Goal: Transaction & Acquisition: Subscribe to service/newsletter

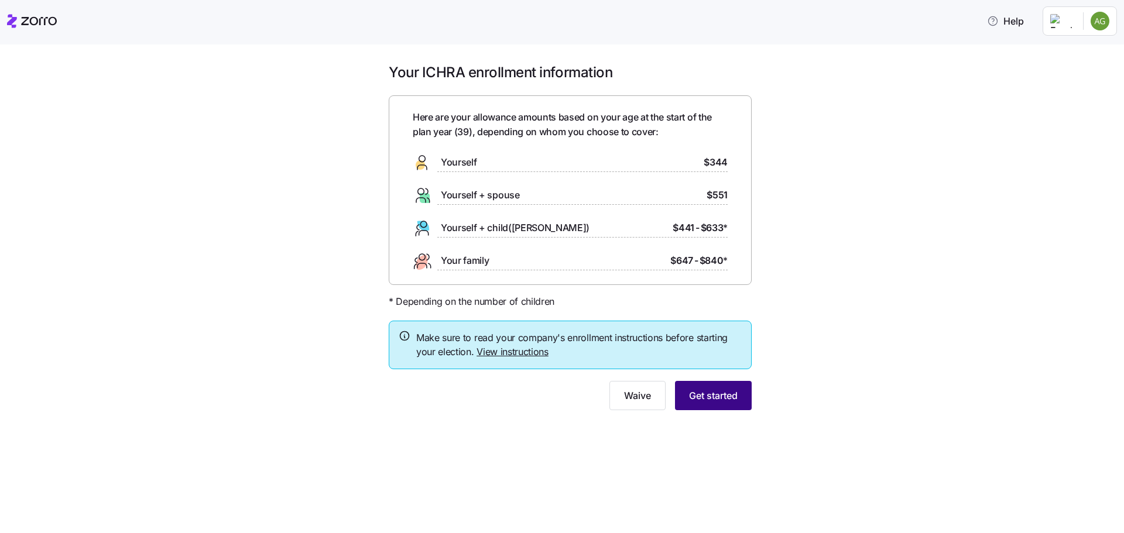
click at [725, 399] on span "Get started" at bounding box center [713, 396] width 49 height 14
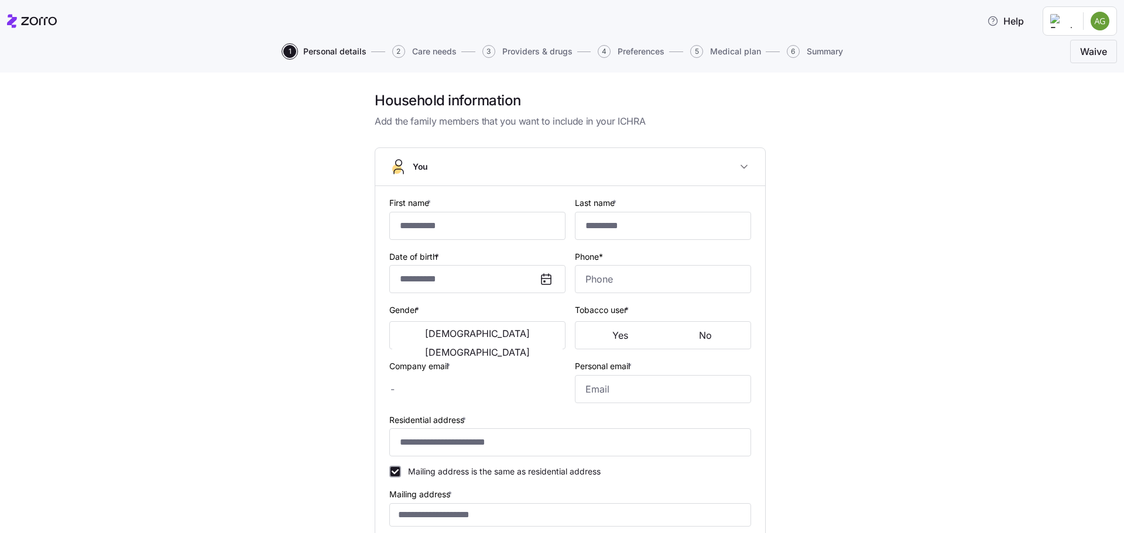
type input "******"
type input "****"
type input "[EMAIL_ADDRESS][DOMAIN_NAME]"
type input "**********"
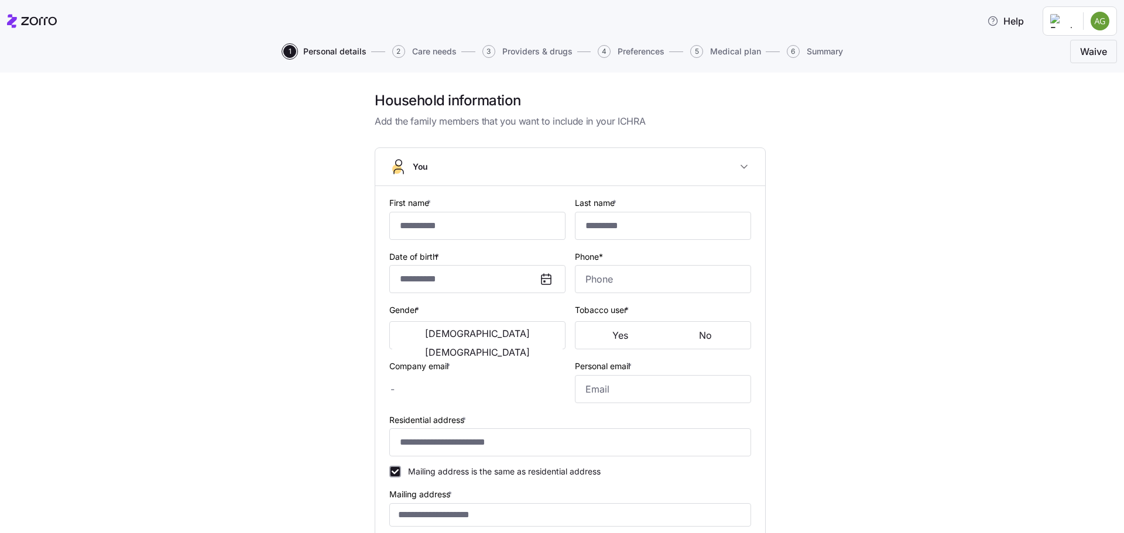
checkbox input "true"
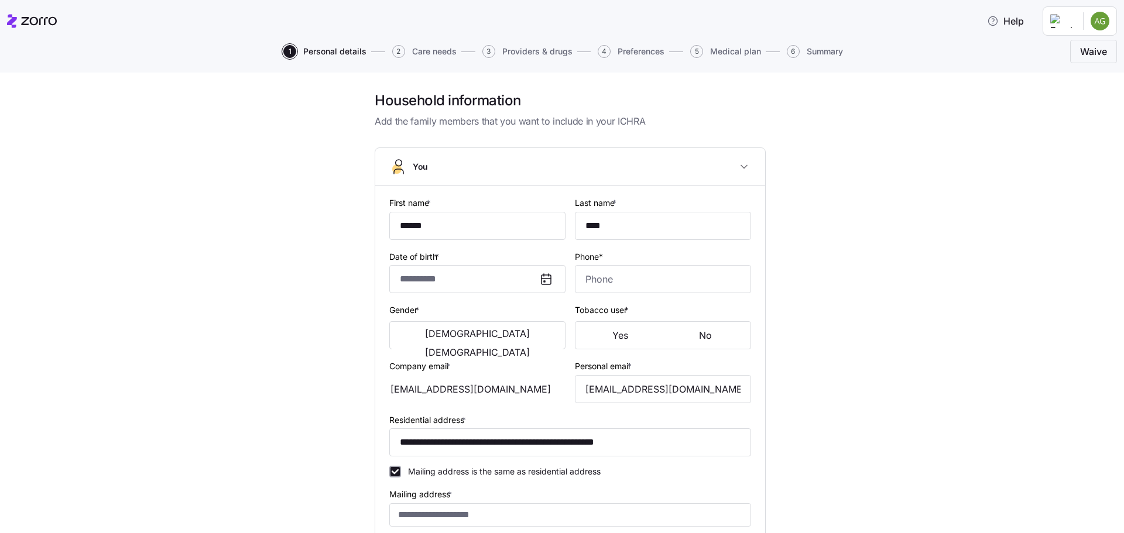
type input "**********"
type input "[PHONE_NUMBER]"
type input "[DEMOGRAPHIC_DATA] citizen"
type input "Married"
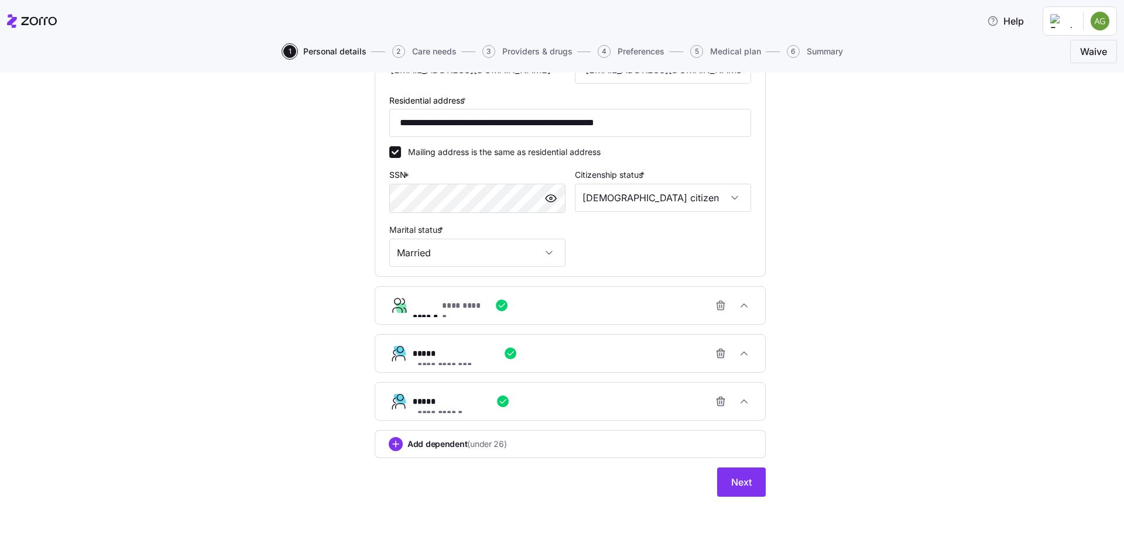
scroll to position [326, 0]
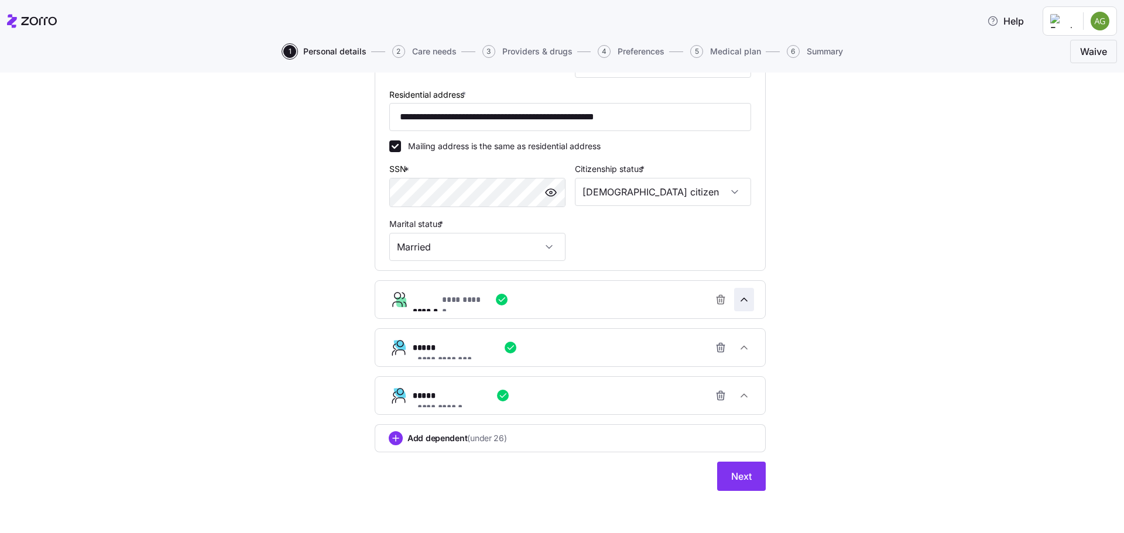
click at [741, 300] on icon "button" at bounding box center [744, 300] width 12 height 12
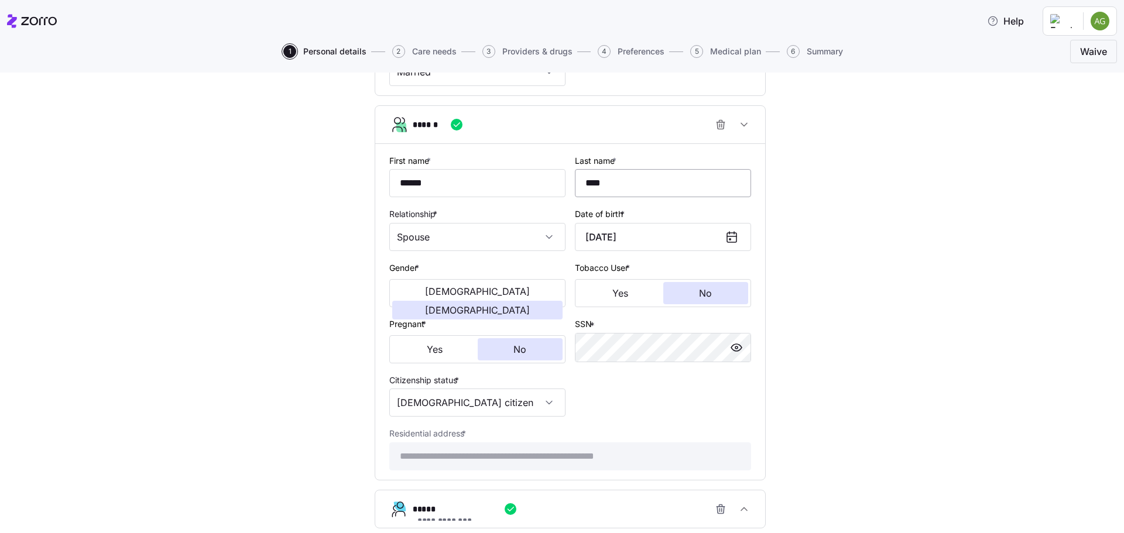
scroll to position [501, 0]
click at [827, 323] on div "**********" at bounding box center [570, 128] width 1075 height 1076
click at [747, 124] on span "button" at bounding box center [744, 124] width 19 height 22
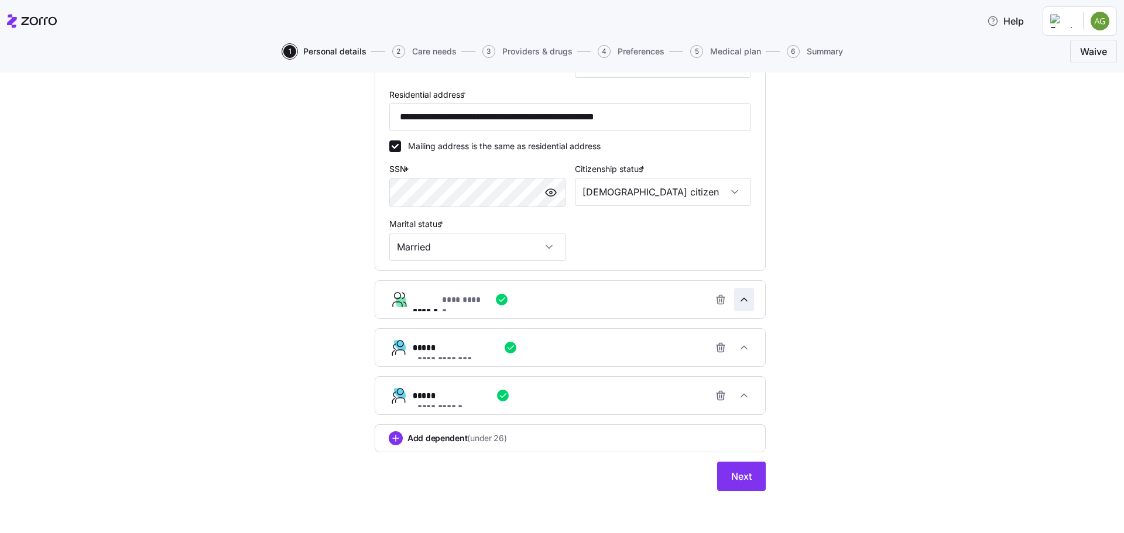
scroll to position [326, 0]
click at [741, 345] on icon "button" at bounding box center [744, 348] width 12 height 12
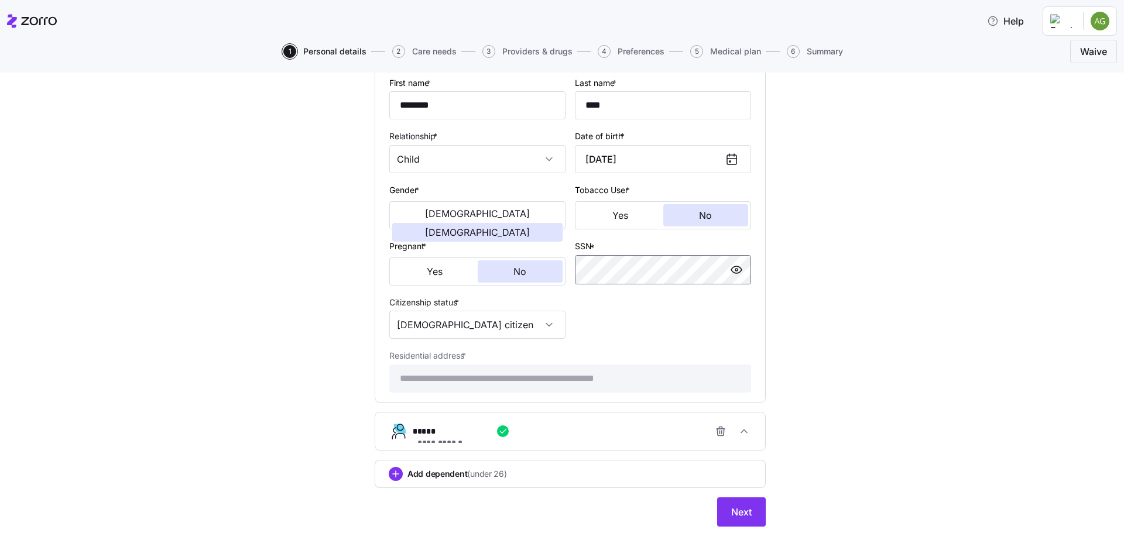
scroll to position [662, 0]
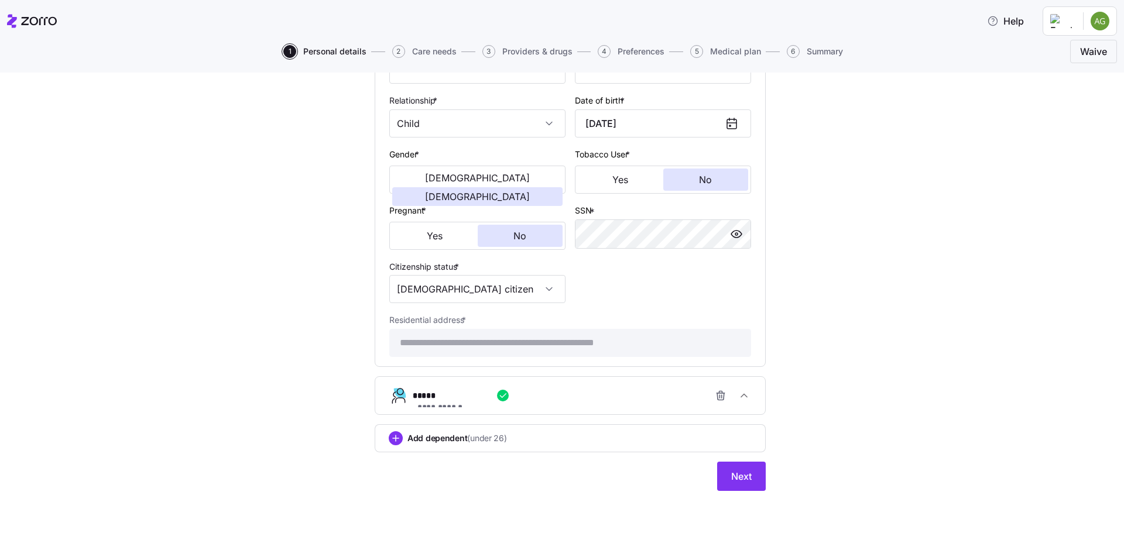
click at [498, 395] on icon "button" at bounding box center [502, 395] width 9 height 9
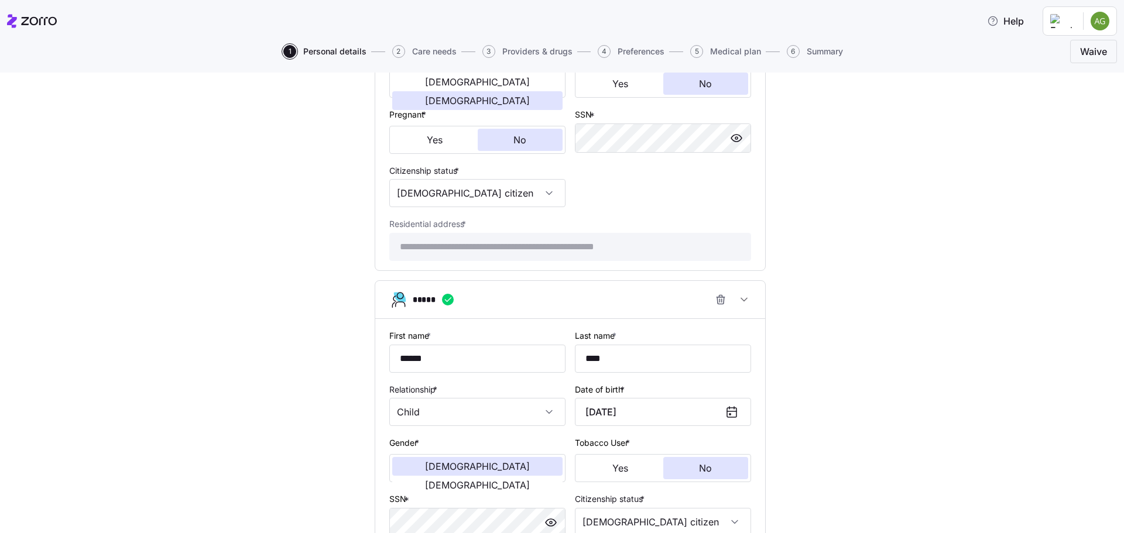
scroll to position [944, 0]
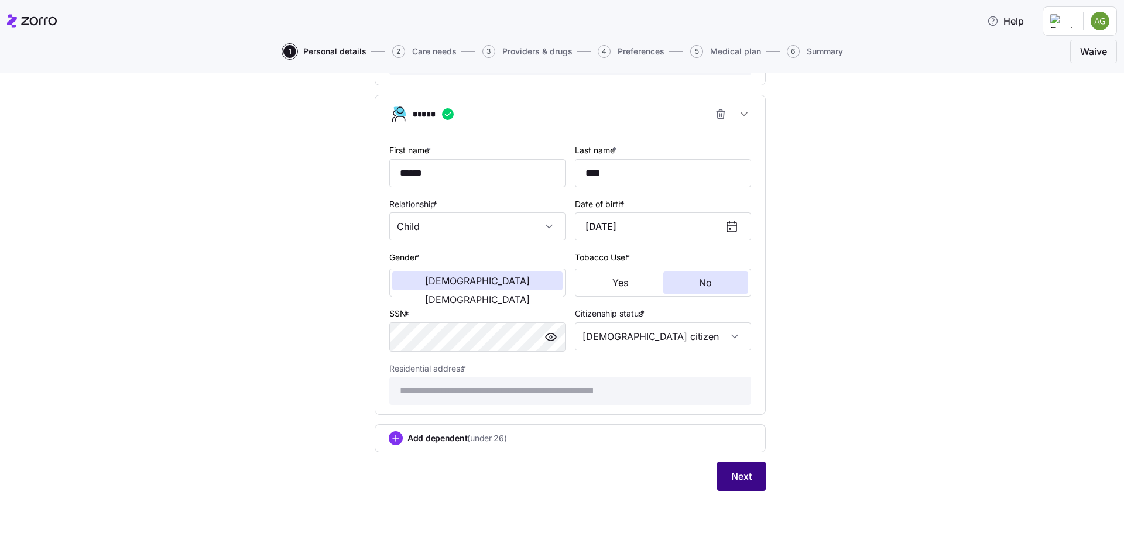
click at [740, 481] on span "Next" at bounding box center [741, 477] width 20 height 14
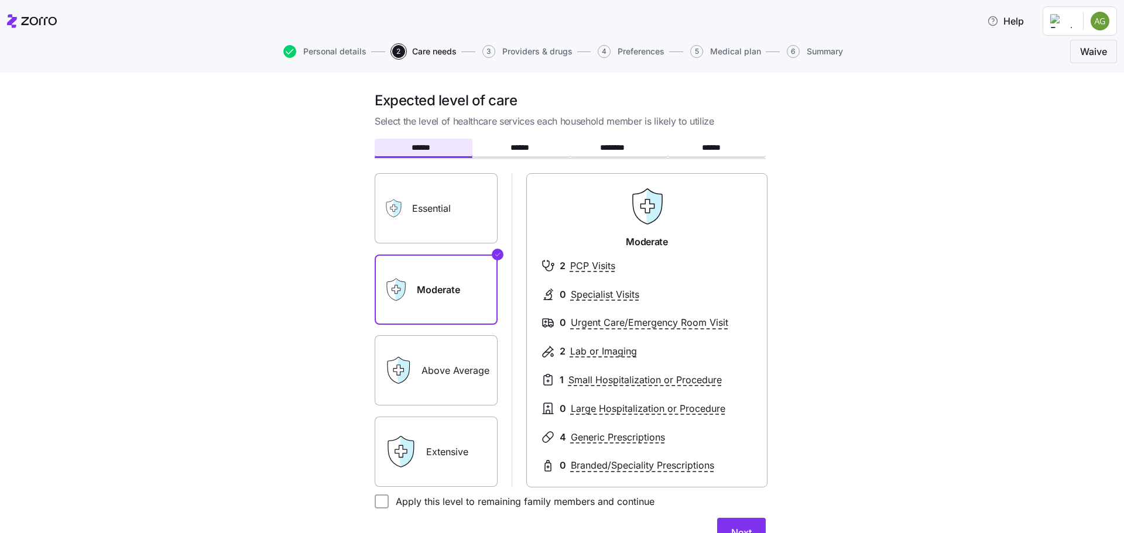
click at [437, 220] on label "Essential" at bounding box center [436, 208] width 123 height 70
click at [0, 0] on input "Essential" at bounding box center [0, 0] width 0 height 0
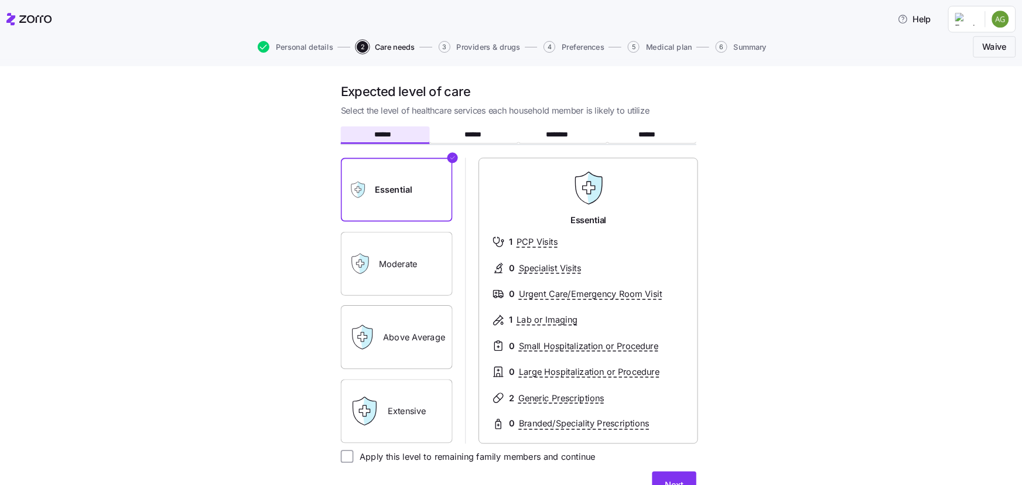
scroll to position [59, 0]
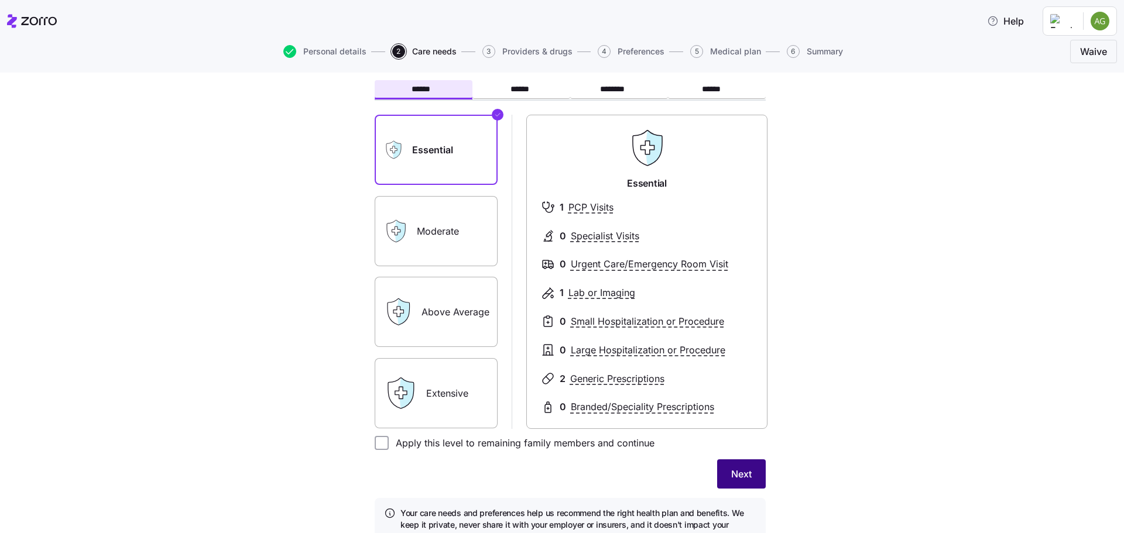
click at [736, 474] on span "Next" at bounding box center [741, 474] width 20 height 14
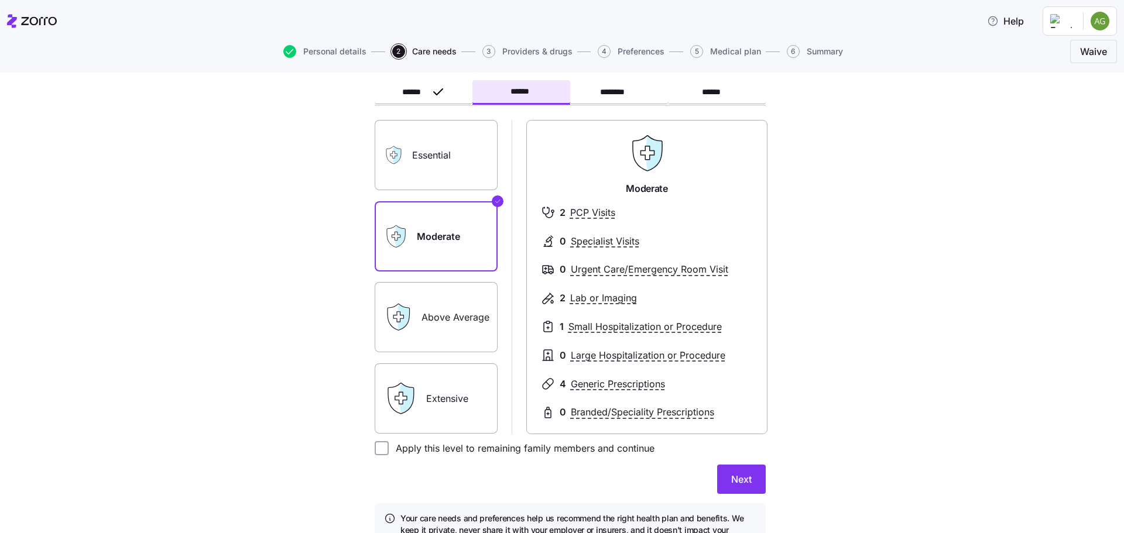
click at [434, 325] on label "Above Average" at bounding box center [436, 317] width 123 height 70
click at [0, 0] on input "Above Average" at bounding box center [0, 0] width 0 height 0
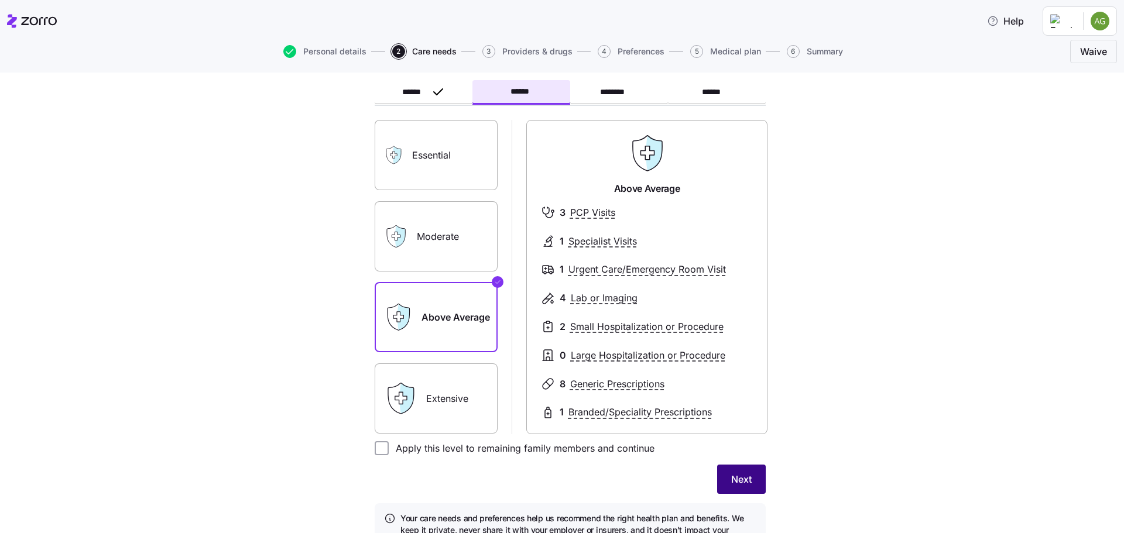
click at [750, 476] on button "Next" at bounding box center [741, 479] width 49 height 29
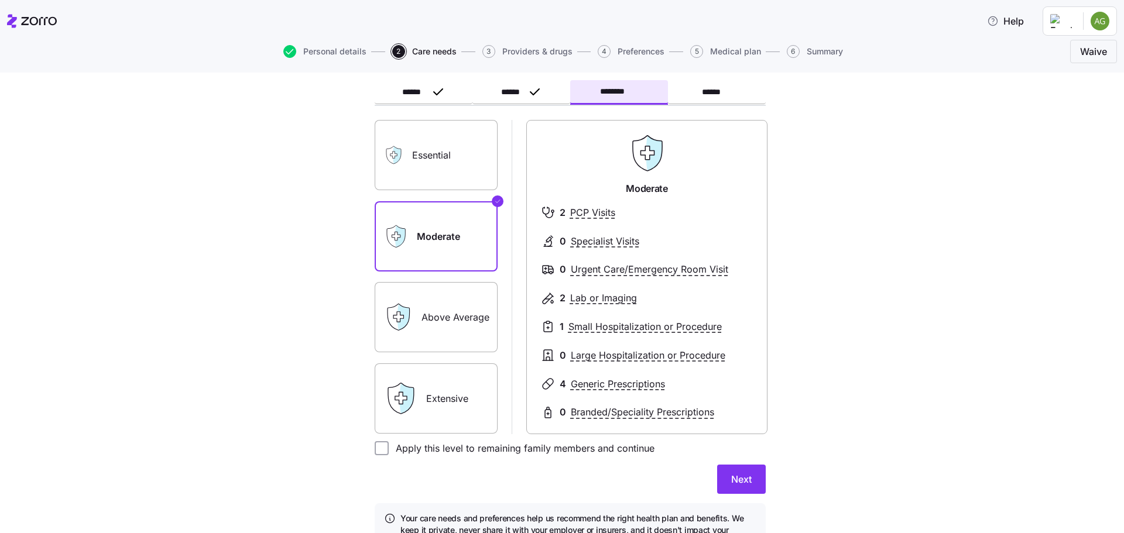
click at [429, 158] on label "Essential" at bounding box center [436, 155] width 123 height 70
click at [0, 0] on input "Essential" at bounding box center [0, 0] width 0 height 0
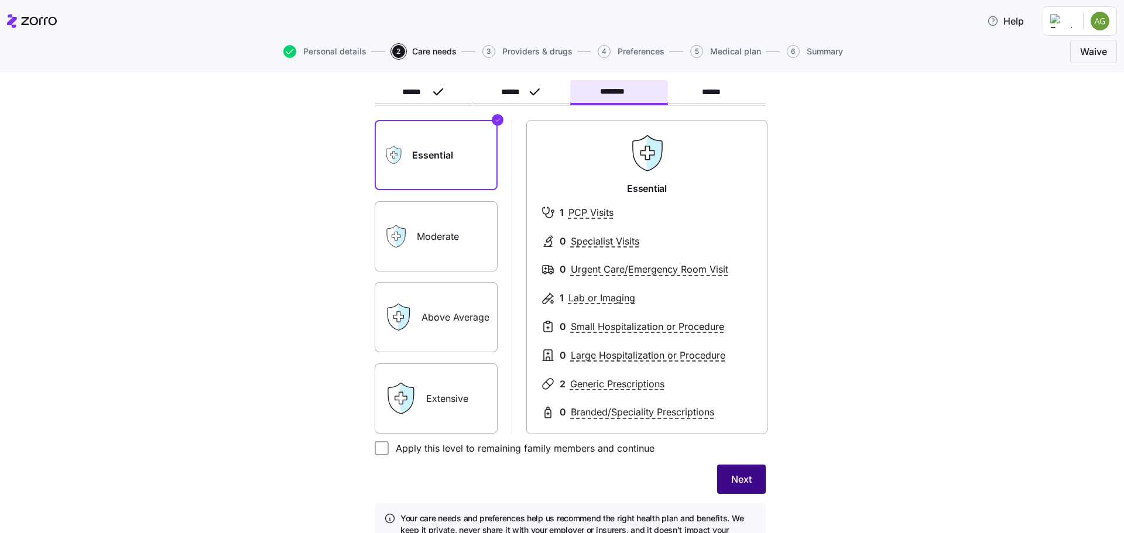
click at [740, 483] on span "Next" at bounding box center [741, 480] width 20 height 14
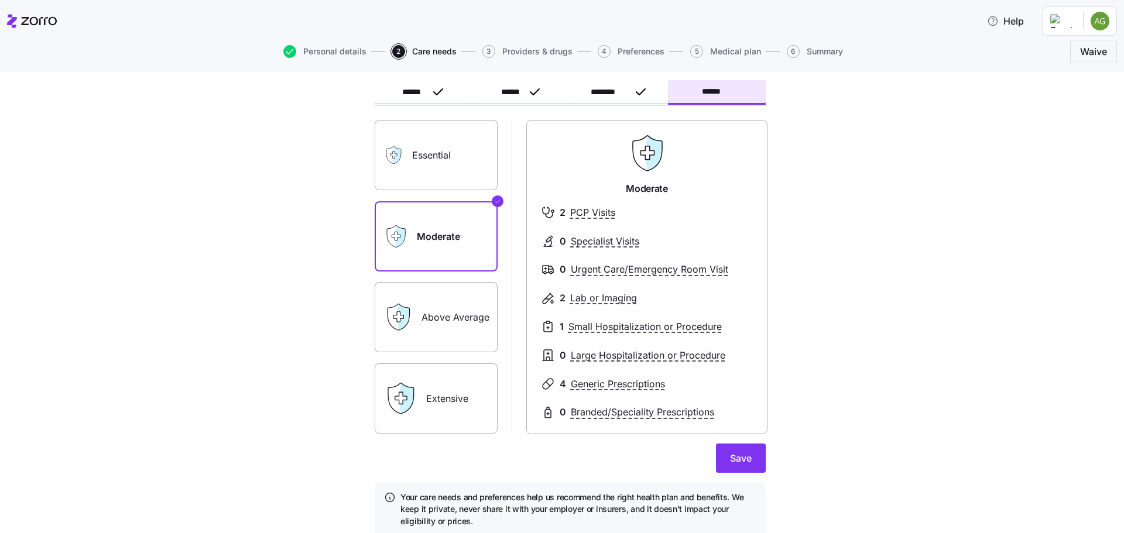
click at [432, 155] on label "Essential" at bounding box center [436, 155] width 123 height 70
click at [0, 0] on input "Essential" at bounding box center [0, 0] width 0 height 0
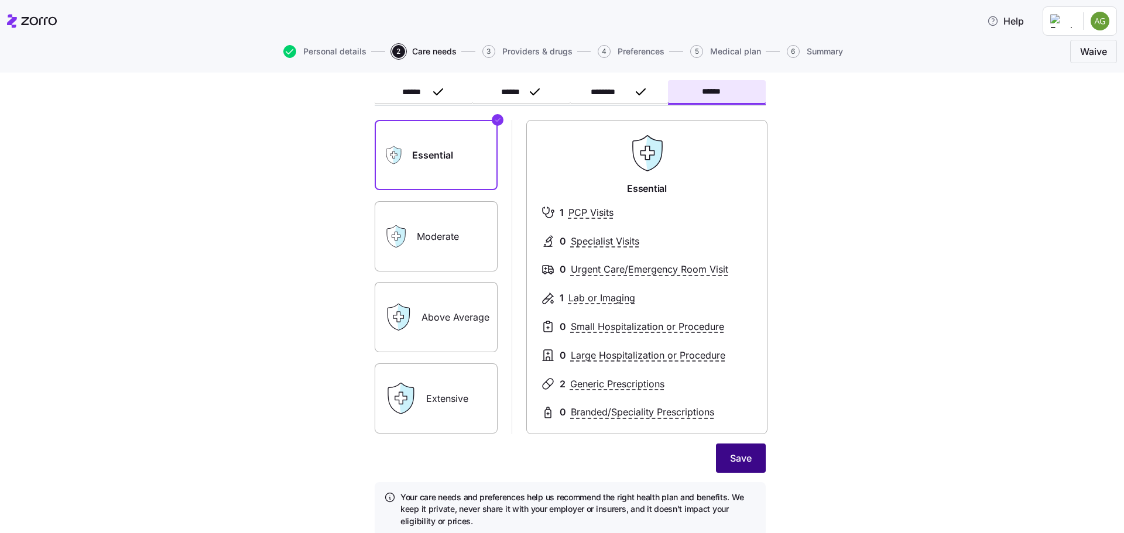
click at [741, 451] on button "Save" at bounding box center [741, 458] width 50 height 29
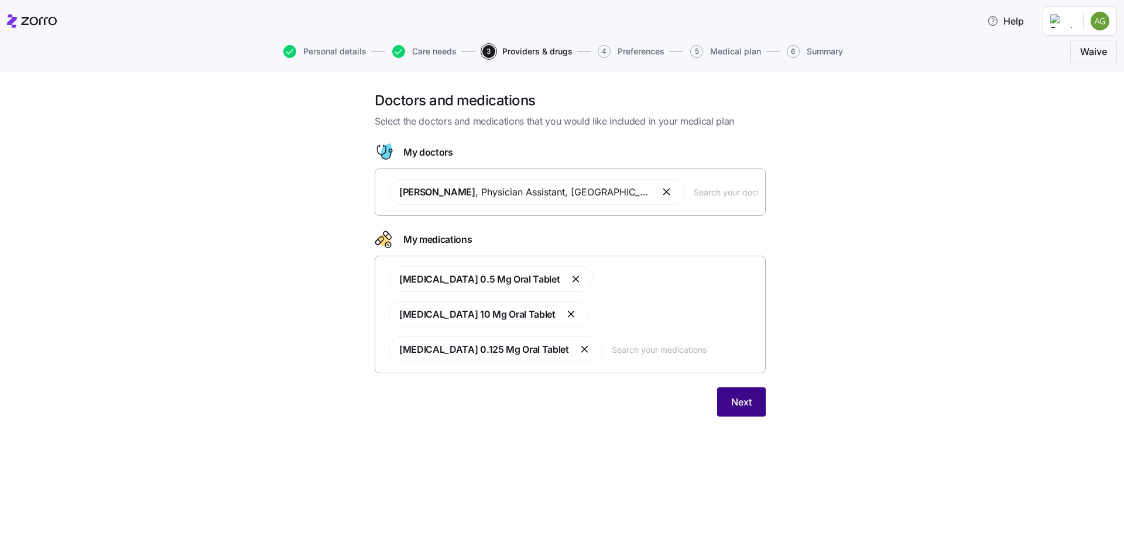
click at [756, 388] on button "Next" at bounding box center [741, 402] width 49 height 29
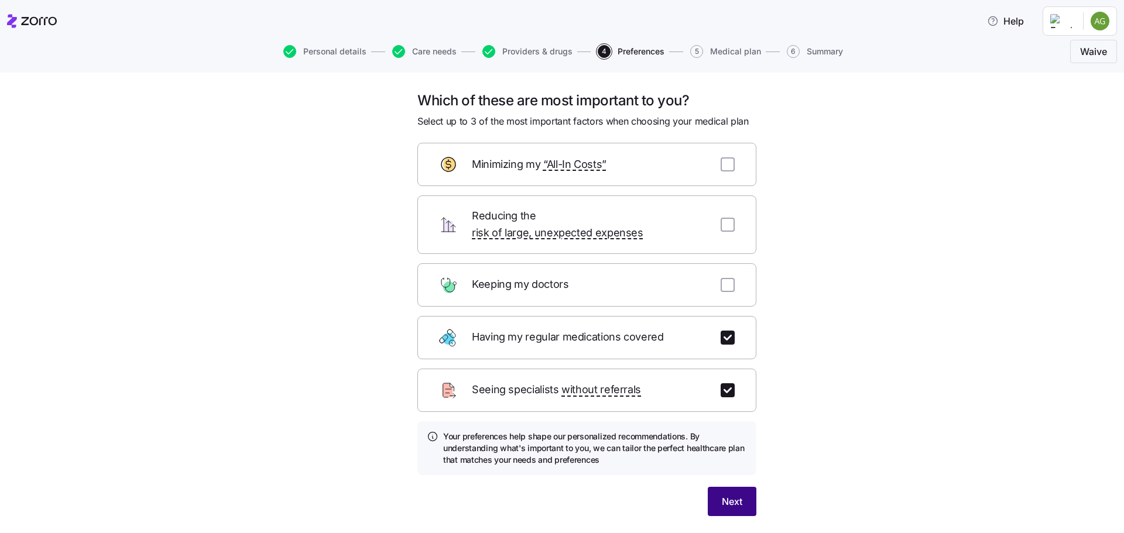
click at [740, 492] on button "Next" at bounding box center [732, 501] width 49 height 29
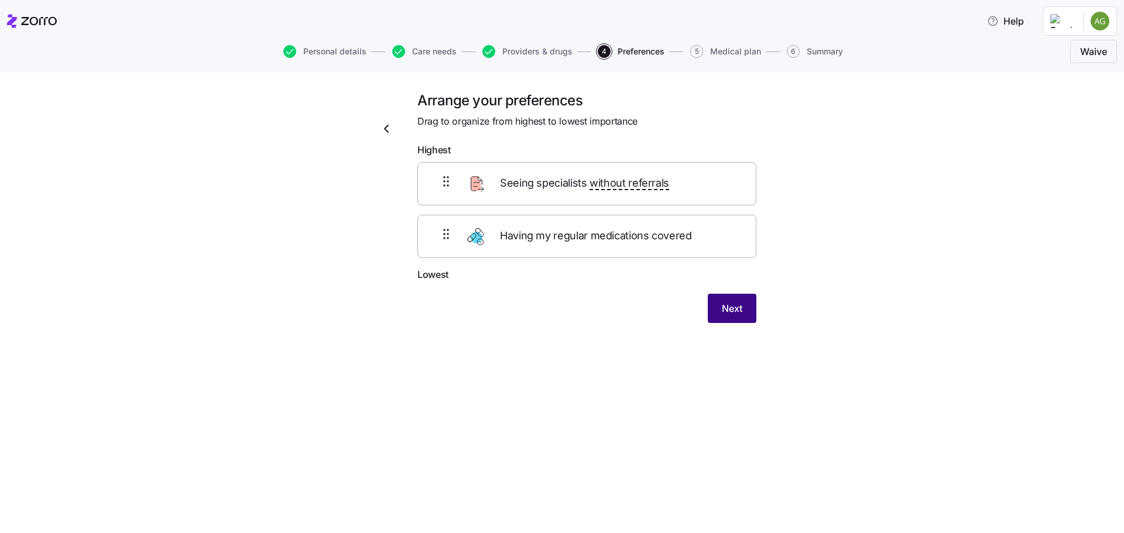
click at [728, 312] on span "Next" at bounding box center [732, 309] width 20 height 14
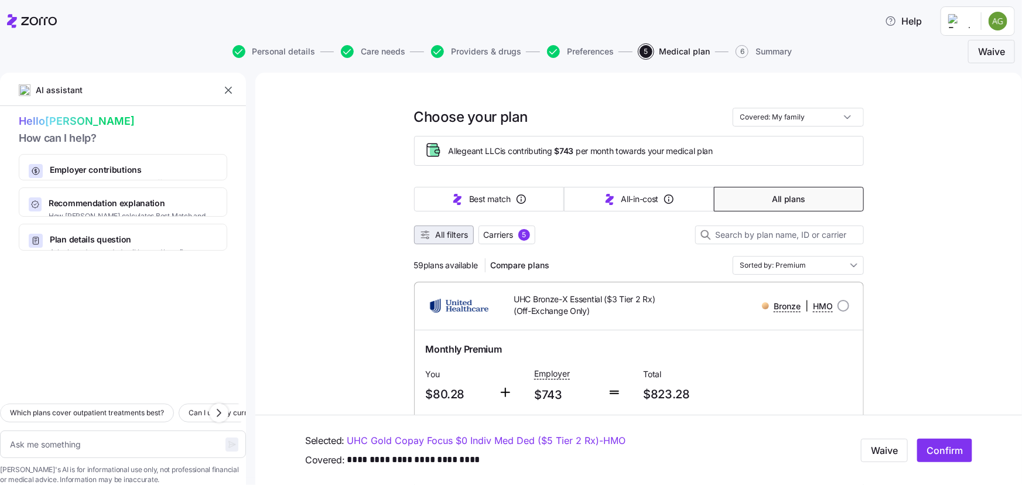
click at [450, 238] on span "All filters" at bounding box center [452, 235] width 33 height 12
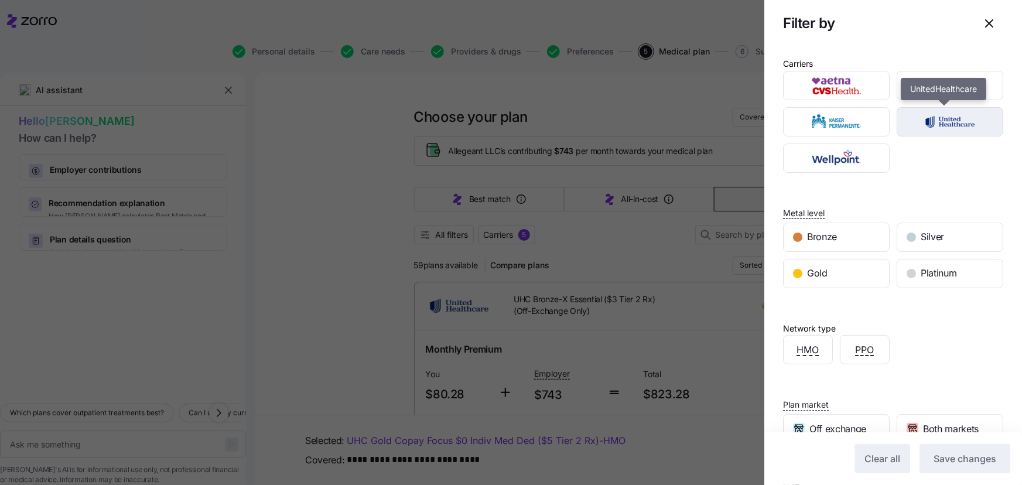
click at [945, 122] on img "button" at bounding box center [950, 121] width 86 height 23
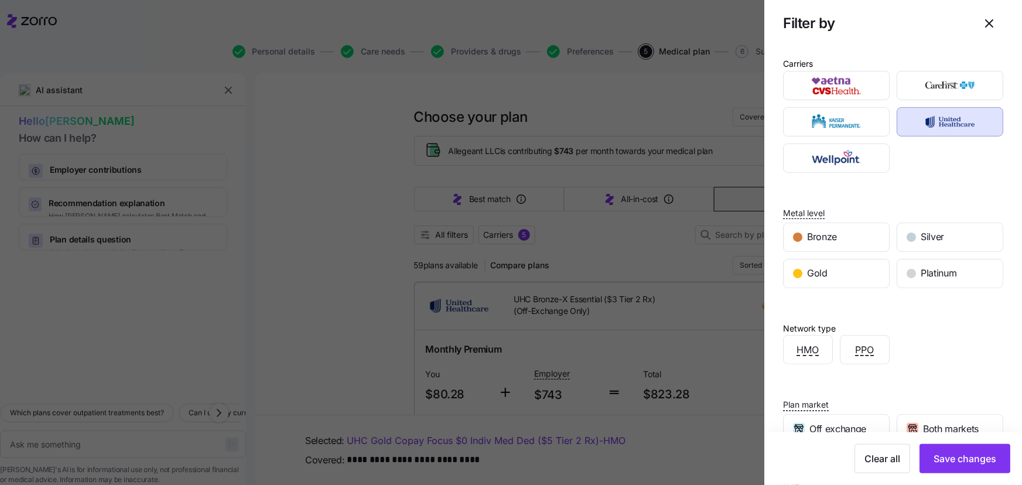
click at [948, 124] on img "button" at bounding box center [950, 121] width 86 height 23
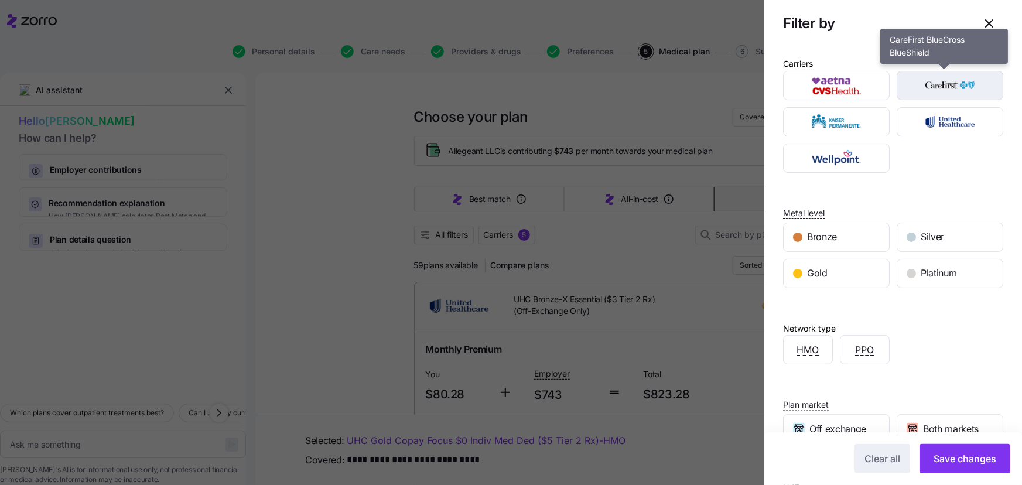
click at [954, 87] on img "button" at bounding box center [950, 85] width 86 height 23
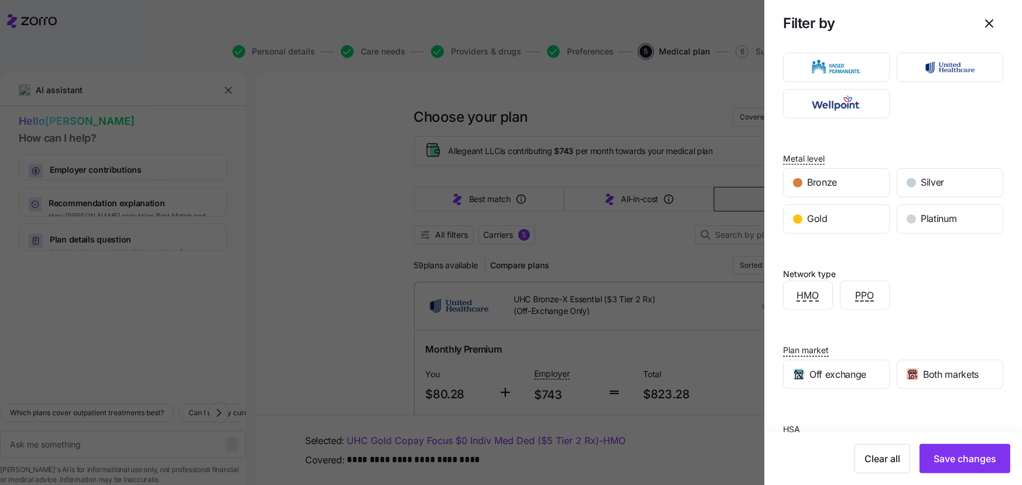
scroll to position [108, 0]
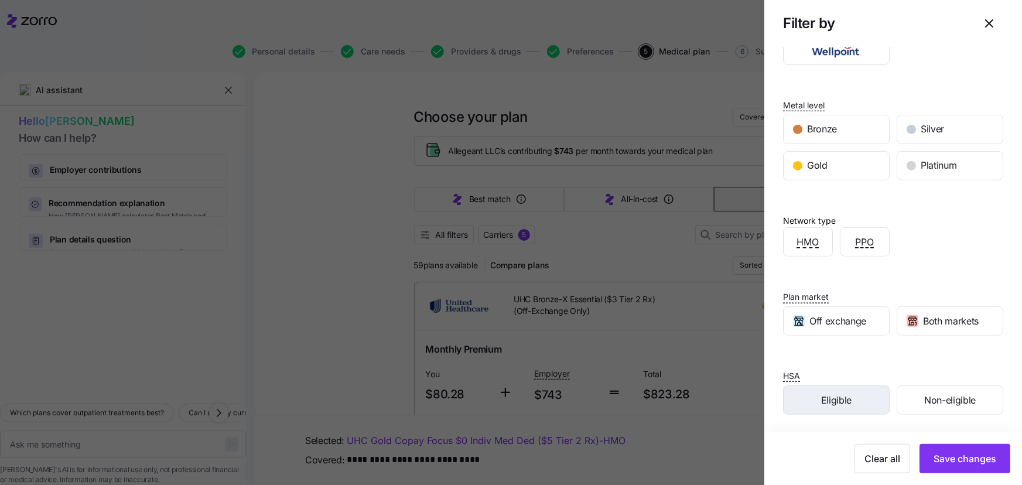
click at [857, 398] on div "Eligible" at bounding box center [836, 400] width 105 height 28
click at [964, 464] on span "Save changes" at bounding box center [964, 458] width 63 height 14
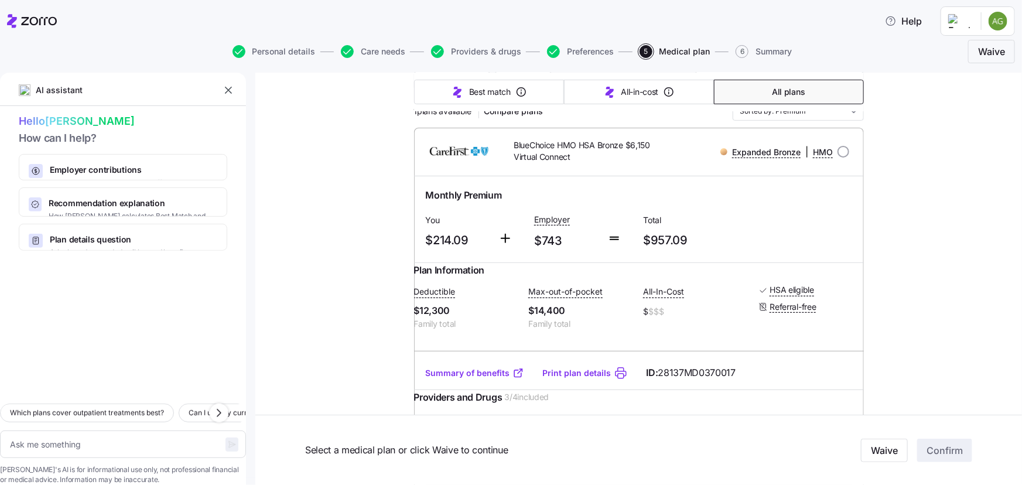
scroll to position [147, 0]
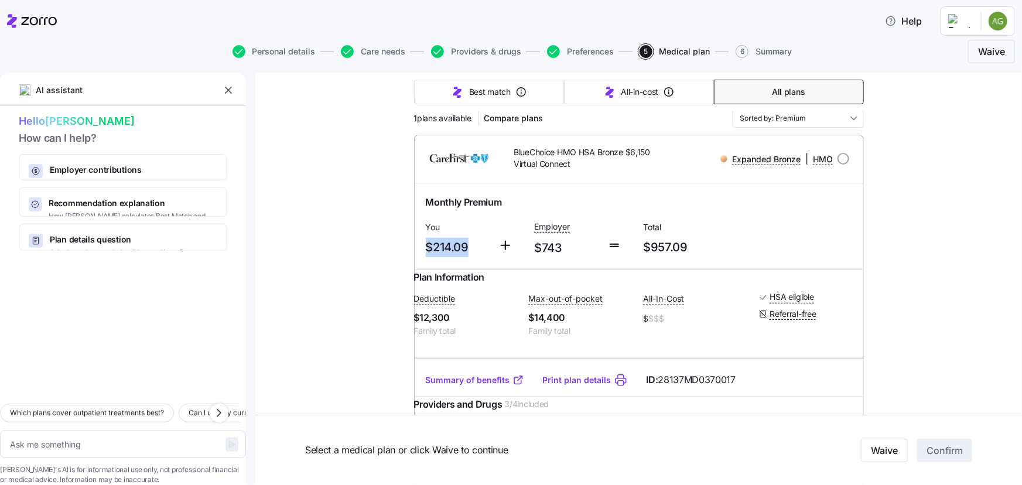
drag, startPoint x: 422, startPoint y: 248, endPoint x: 474, endPoint y: 245, distance: 52.2
click at [474, 245] on span "$214.09" at bounding box center [457, 247] width 63 height 19
drag, startPoint x: 422, startPoint y: 247, endPoint x: 473, endPoint y: 247, distance: 50.4
click at [473, 247] on span "$214.09" at bounding box center [457, 247] width 63 height 19
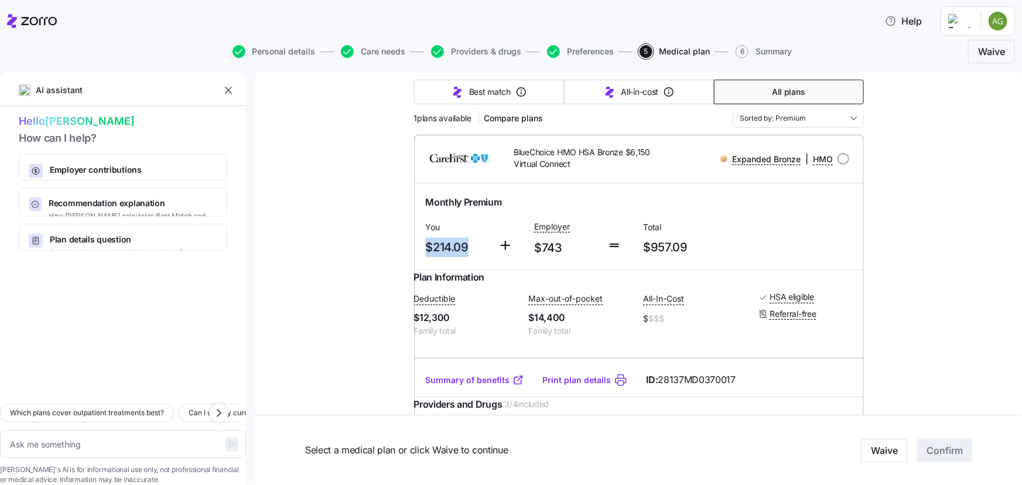
click at [473, 247] on span "$214.09" at bounding box center [457, 247] width 63 height 19
click at [454, 386] on link "Summary of benefits" at bounding box center [475, 380] width 98 height 12
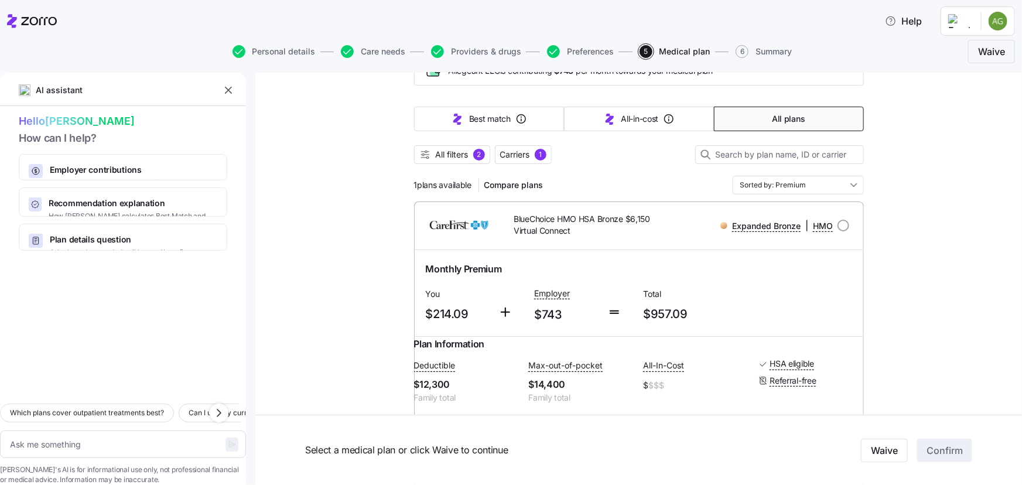
scroll to position [0, 0]
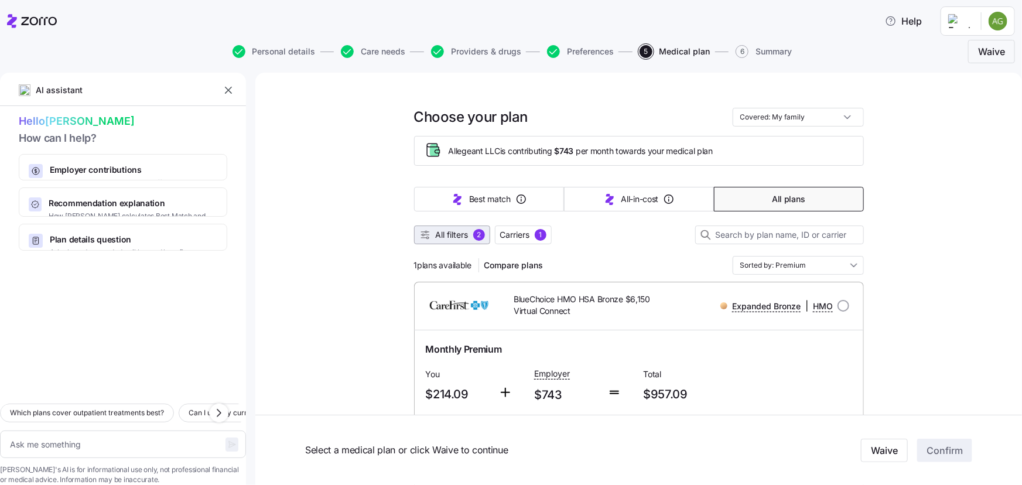
click at [468, 239] on span "All filters 2" at bounding box center [452, 235] width 66 height 12
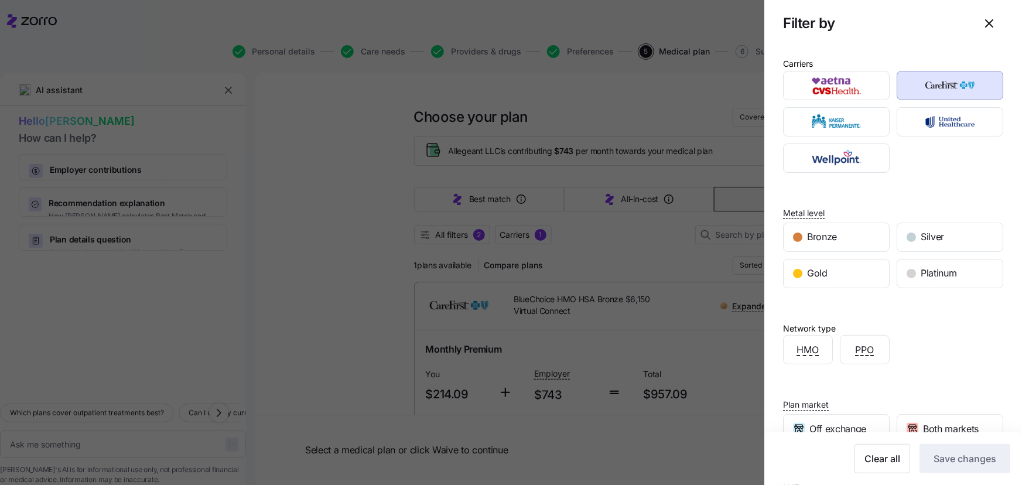
click at [369, 318] on div at bounding box center [511, 242] width 1022 height 485
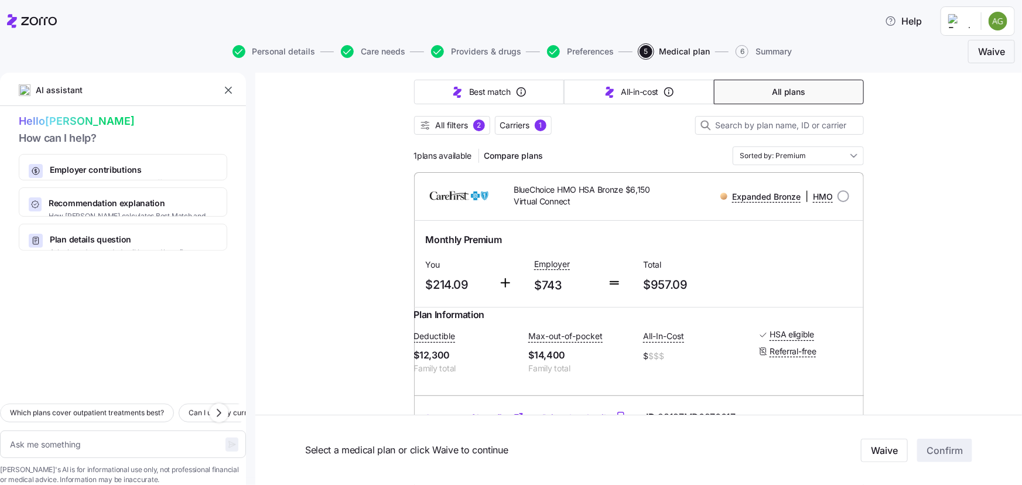
scroll to position [106, 0]
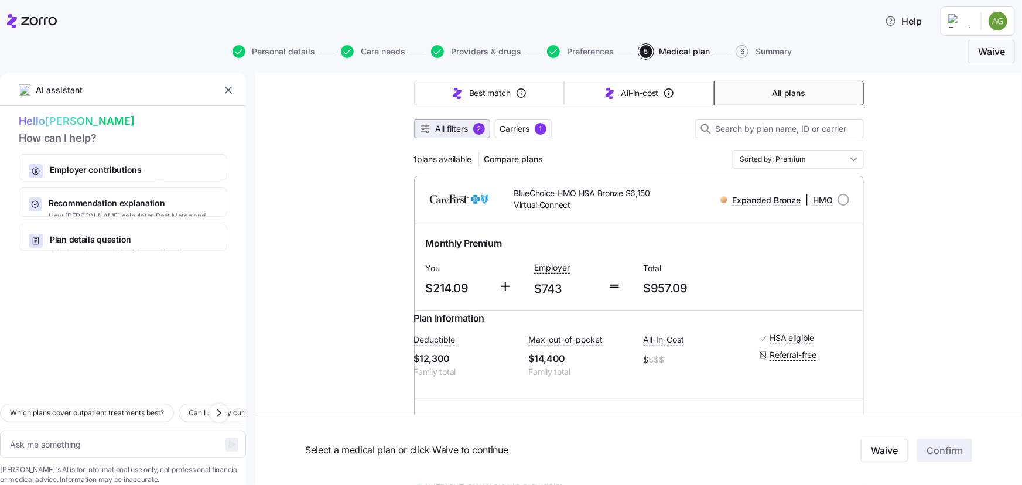
click at [461, 125] on span "All filters" at bounding box center [452, 129] width 33 height 12
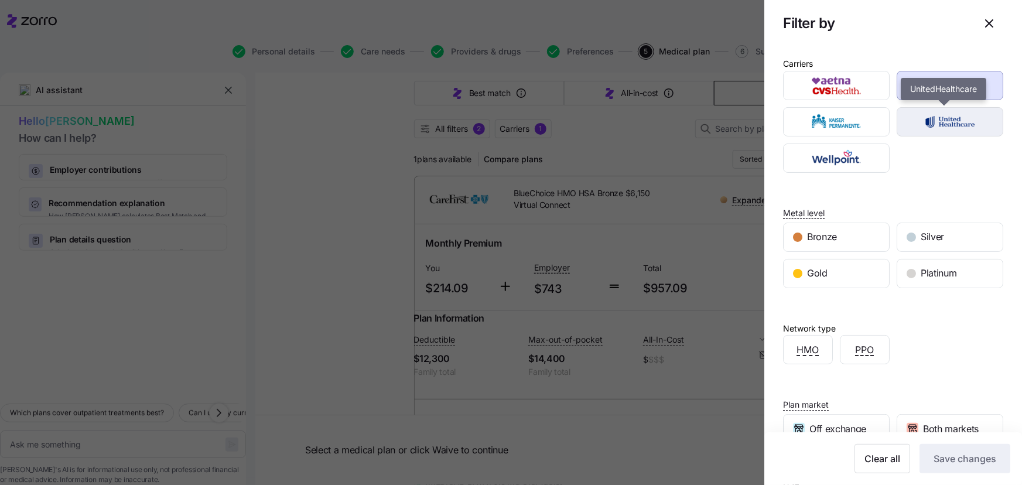
click at [948, 123] on img "button" at bounding box center [950, 121] width 86 height 23
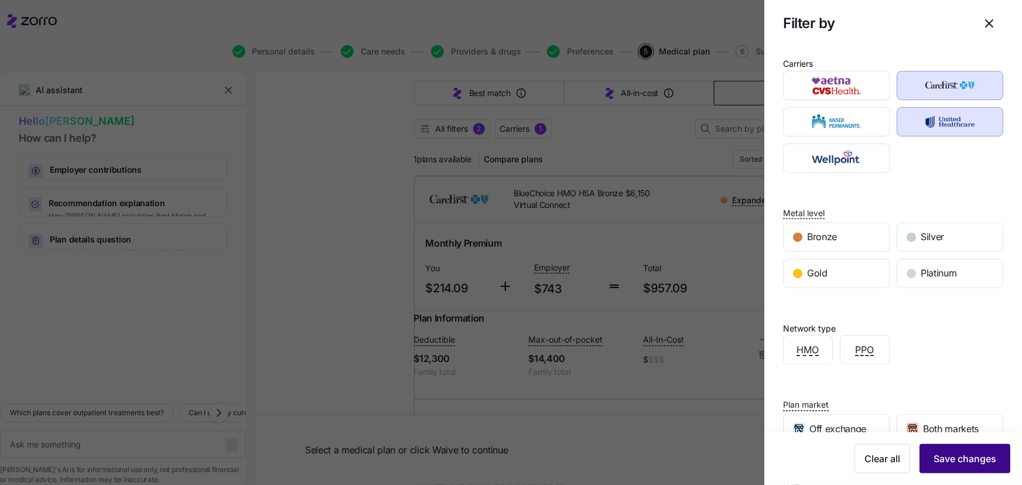
click at [945, 453] on span "Save changes" at bounding box center [964, 458] width 63 height 14
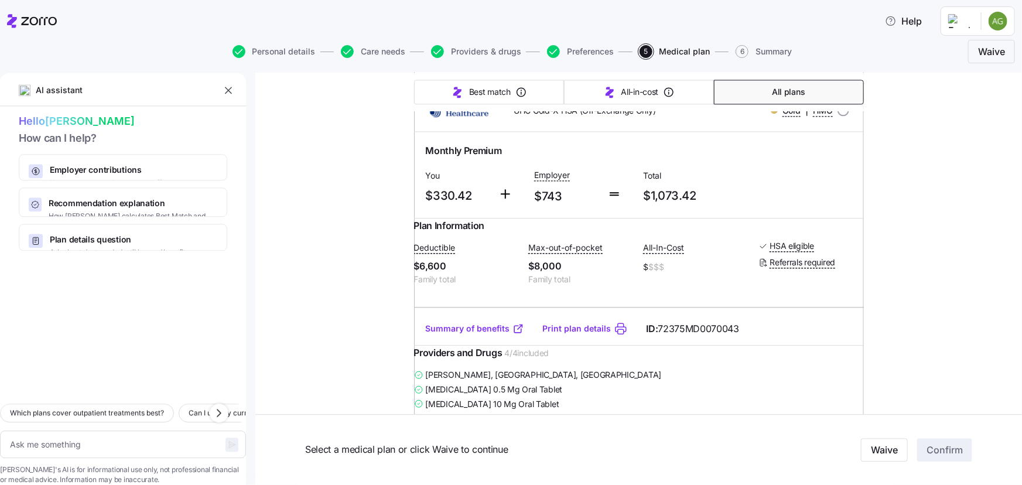
scroll to position [1496, 0]
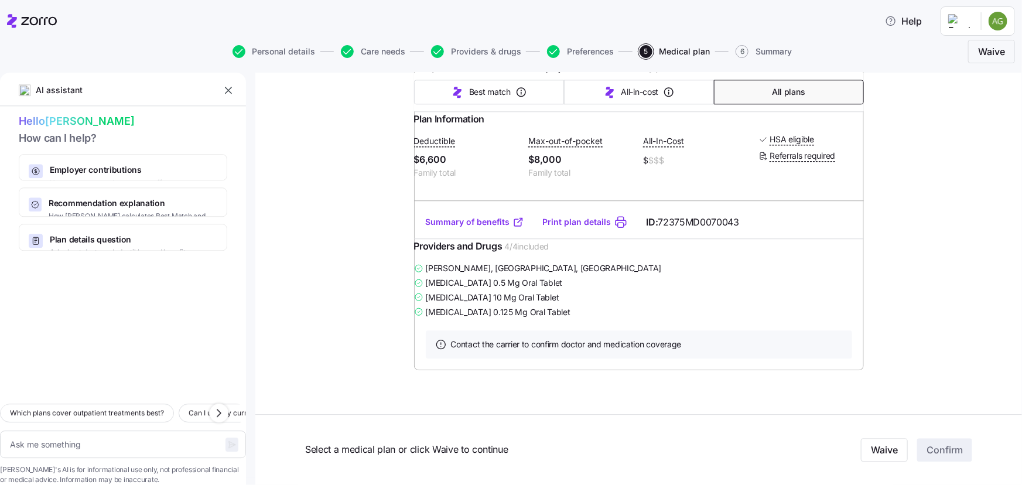
click at [480, 228] on link "Summary of benefits" at bounding box center [475, 222] width 98 height 12
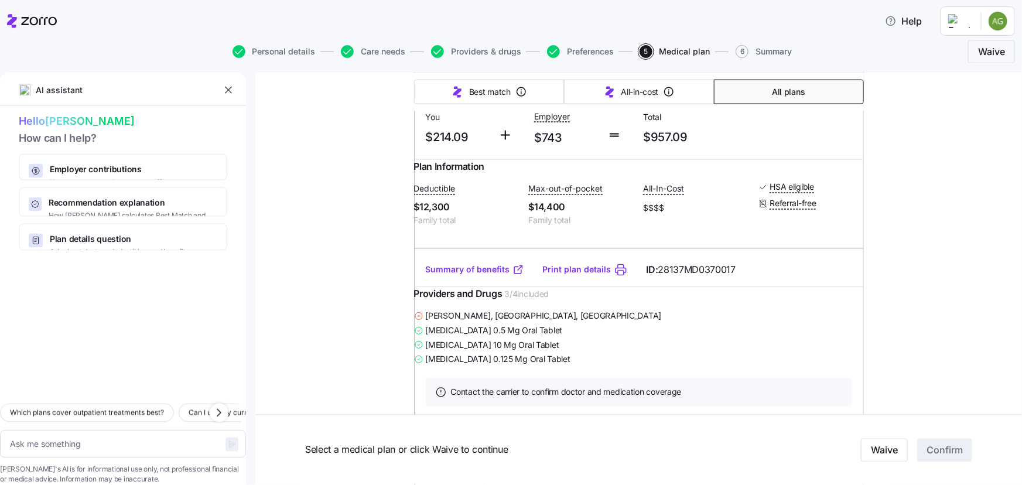
scroll to position [1070, 0]
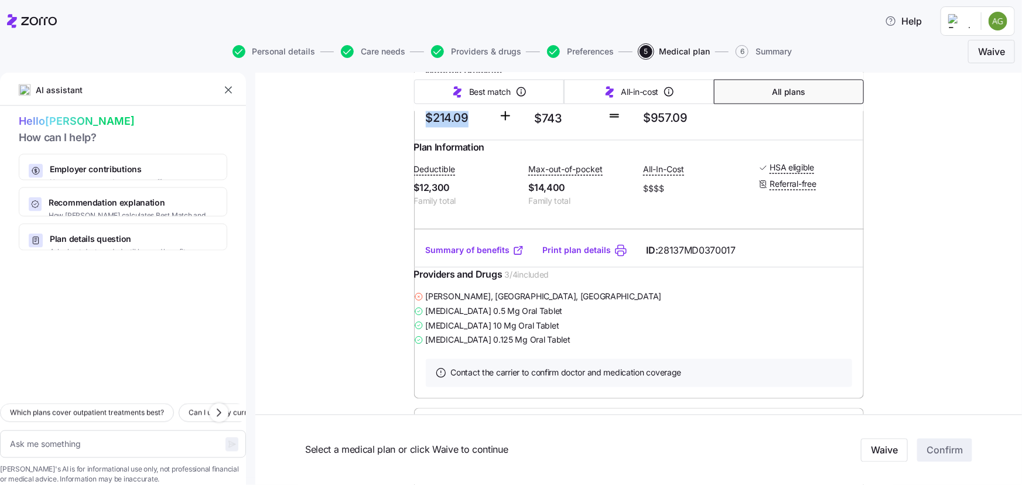
drag, startPoint x: 425, startPoint y: 187, endPoint x: 478, endPoint y: 190, distance: 53.4
click at [478, 128] on span "$214.09" at bounding box center [457, 117] width 63 height 19
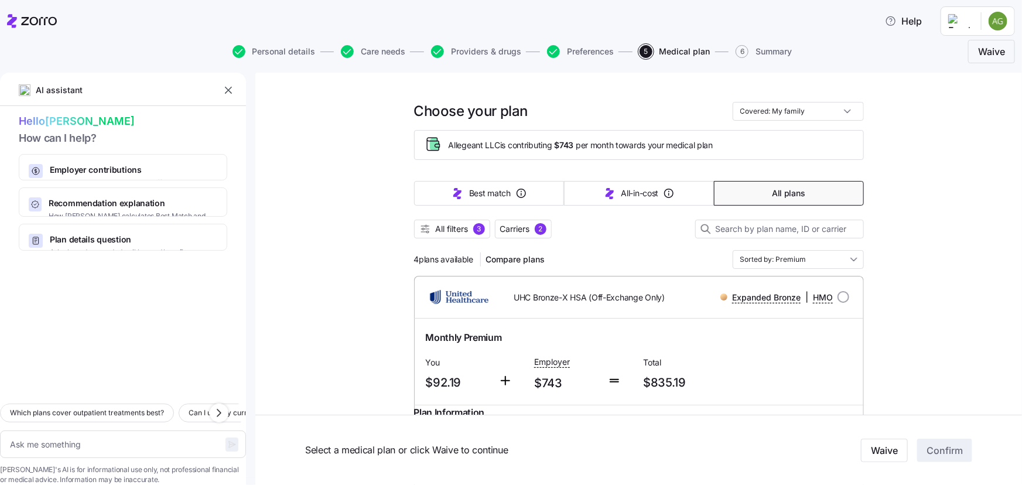
scroll to position [0, 0]
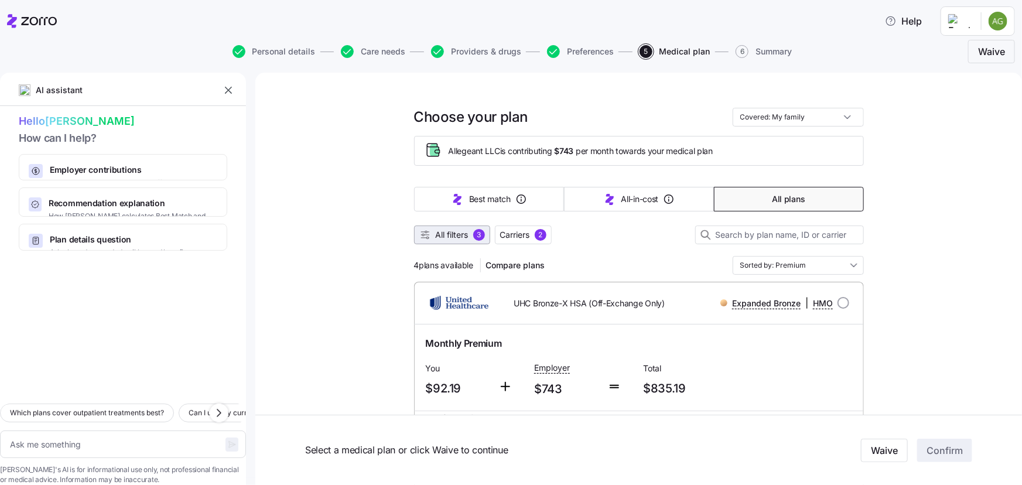
click at [452, 234] on span "All filters" at bounding box center [452, 235] width 33 height 12
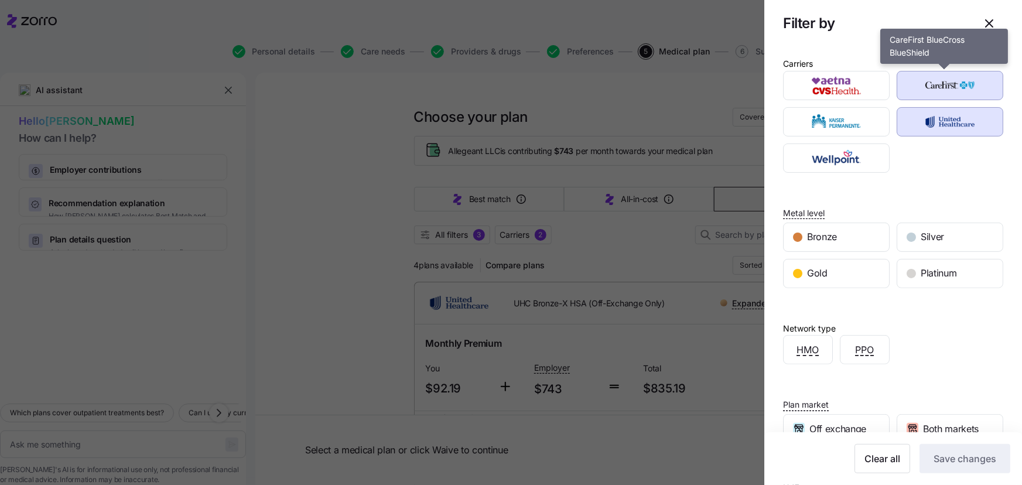
click at [957, 80] on img "button" at bounding box center [950, 85] width 86 height 23
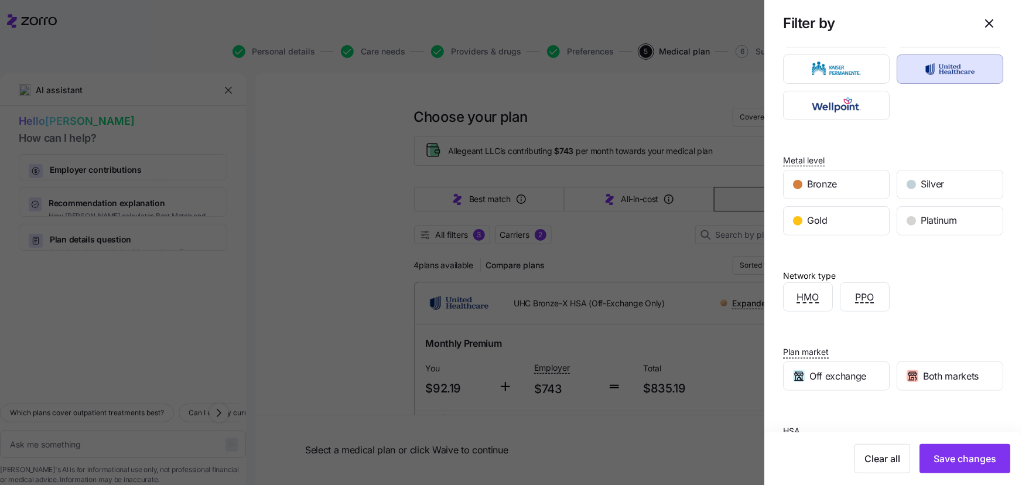
scroll to position [108, 0]
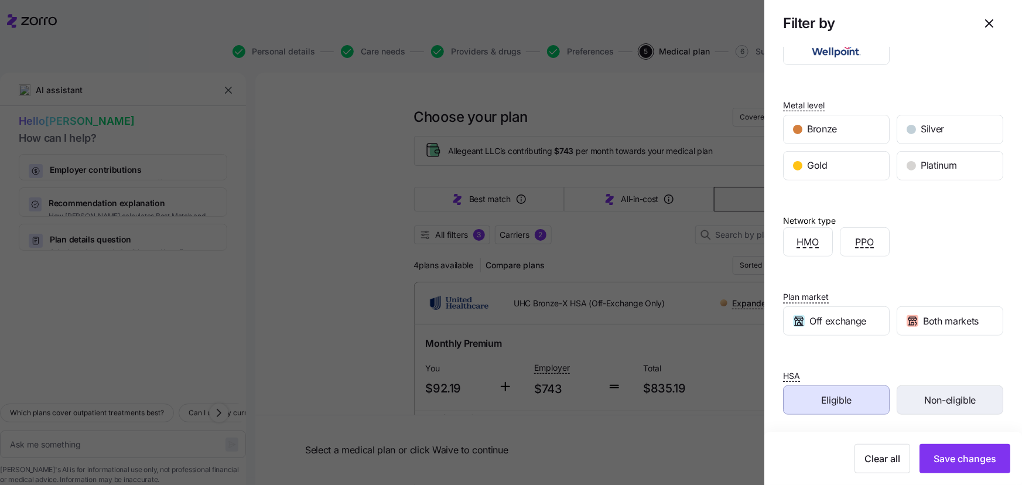
click at [933, 398] on span "Non-eligible" at bounding box center [950, 400] width 52 height 15
click at [864, 399] on div "Eligible" at bounding box center [836, 400] width 105 height 28
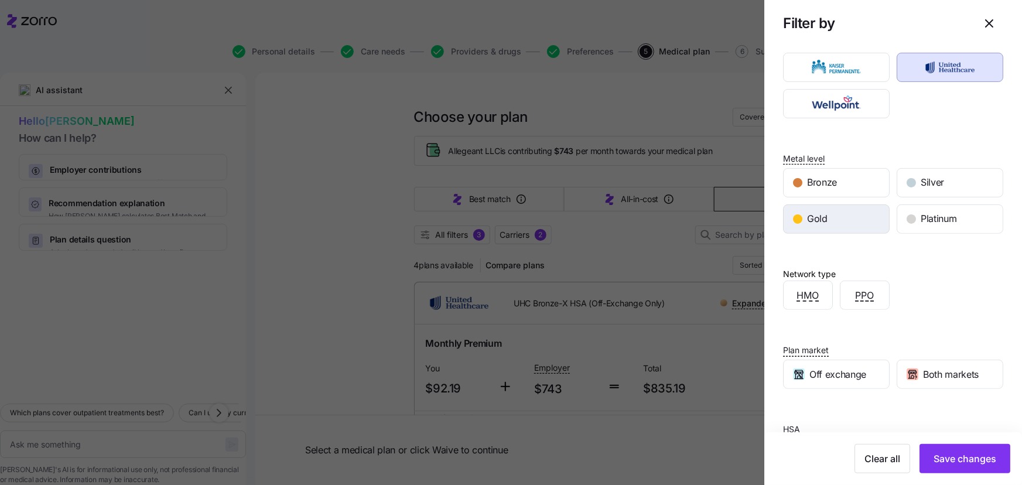
click at [852, 223] on div "Gold" at bounding box center [836, 219] width 105 height 28
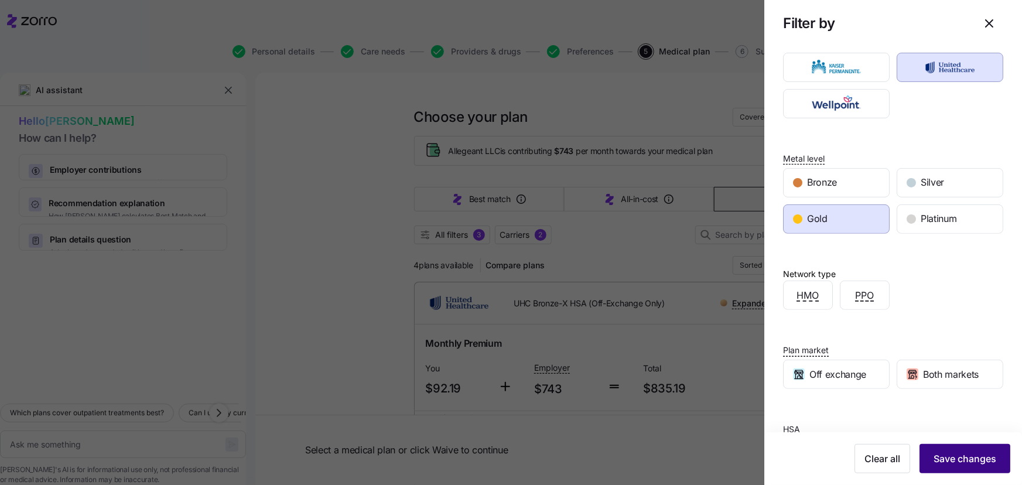
click at [950, 450] on button "Save changes" at bounding box center [964, 458] width 91 height 29
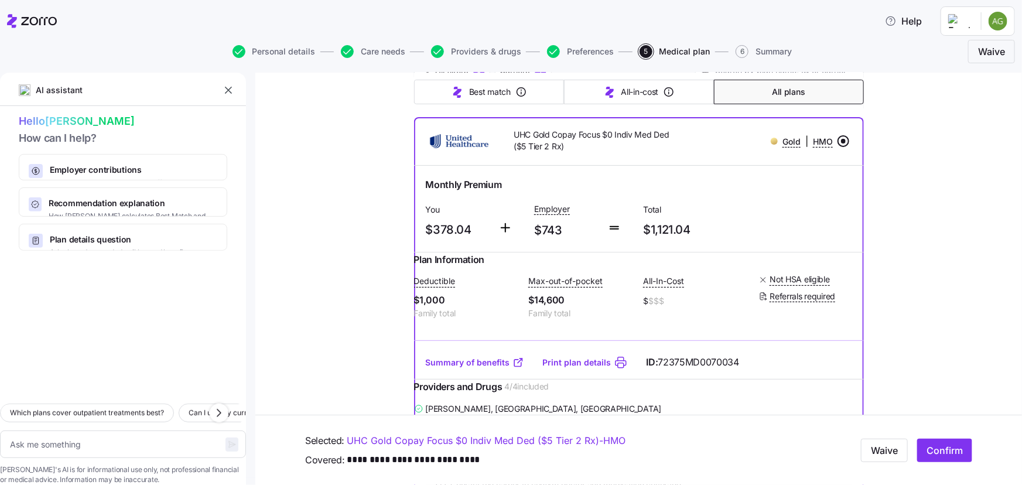
scroll to position [218, 0]
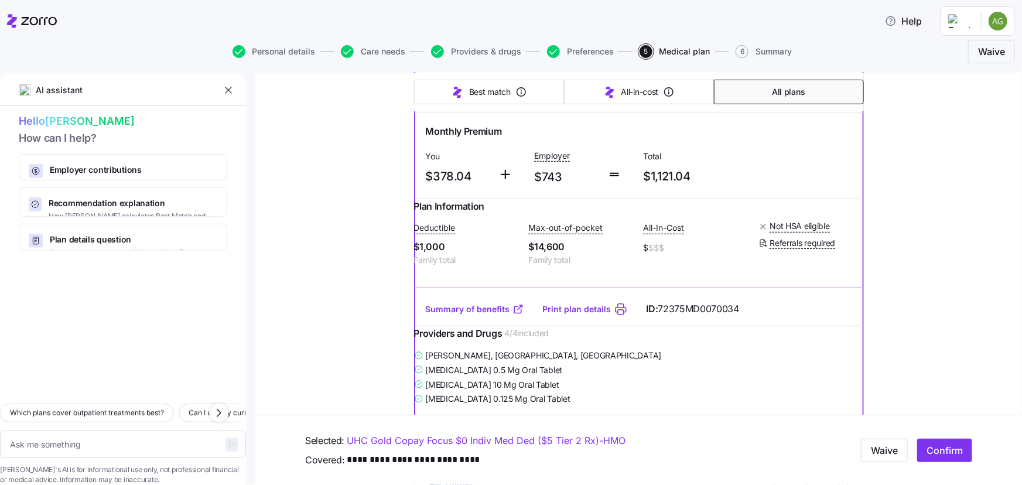
click at [480, 315] on link "Summary of benefits" at bounding box center [475, 309] width 98 height 12
drag, startPoint x: 422, startPoint y: 176, endPoint x: 468, endPoint y: 176, distance: 46.8
click at [468, 176] on span "$378.04" at bounding box center [457, 176] width 63 height 19
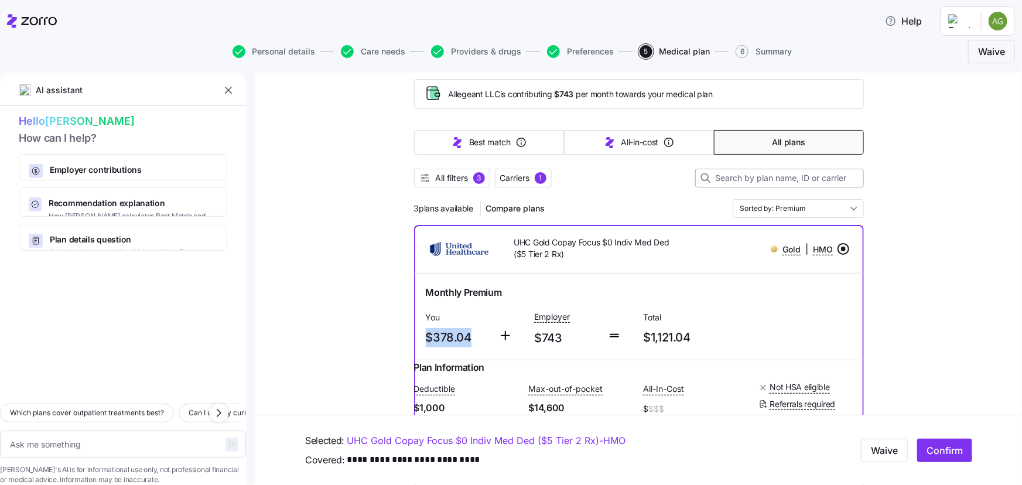
scroll to position [0, 0]
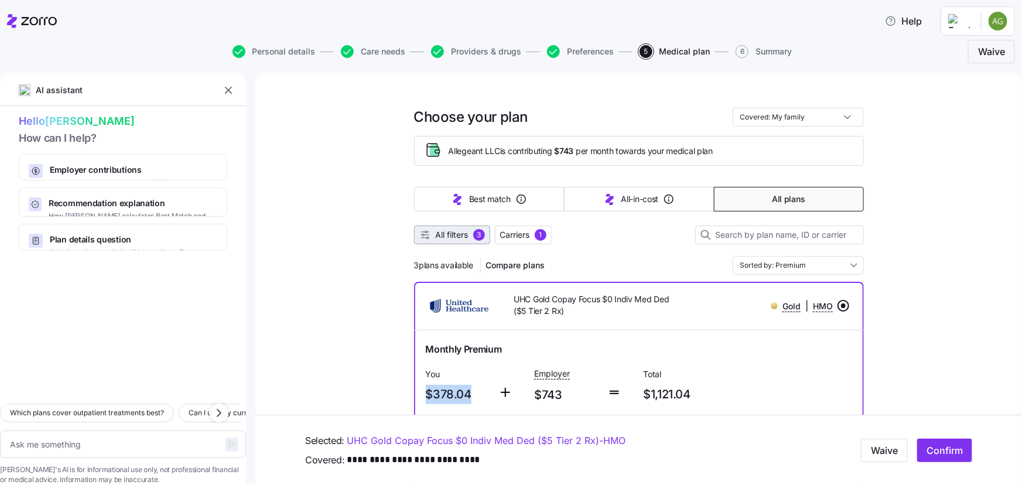
click at [455, 236] on span "All filters" at bounding box center [452, 235] width 33 height 12
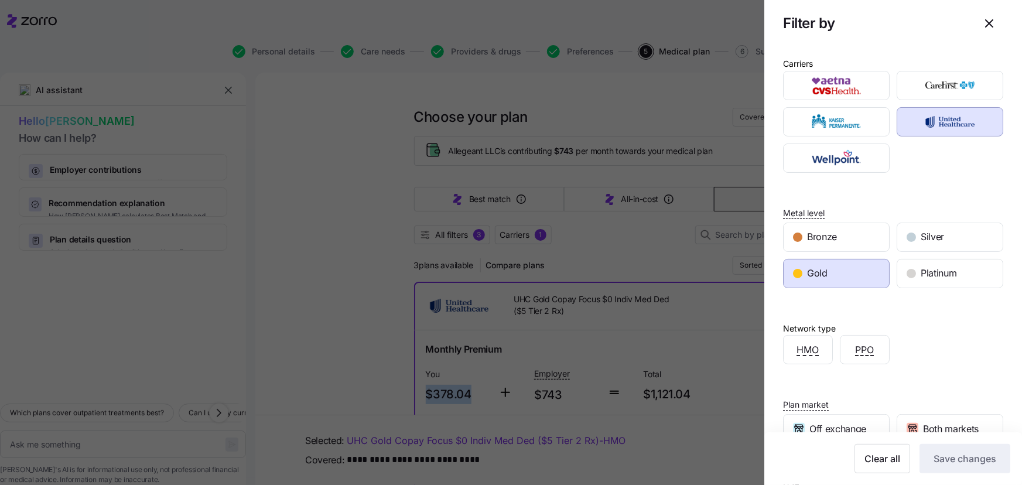
click at [860, 275] on div "Gold" at bounding box center [836, 273] width 105 height 28
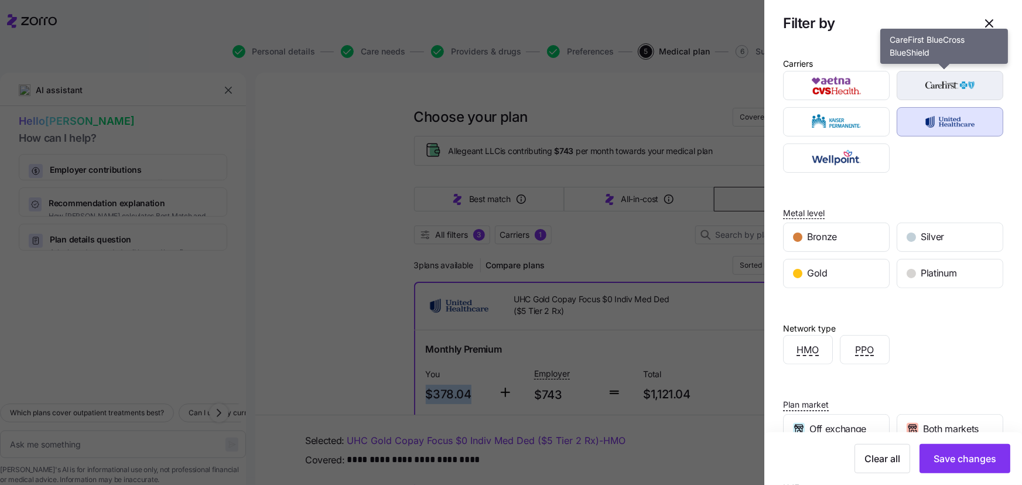
click at [945, 84] on img "button" at bounding box center [950, 85] width 86 height 23
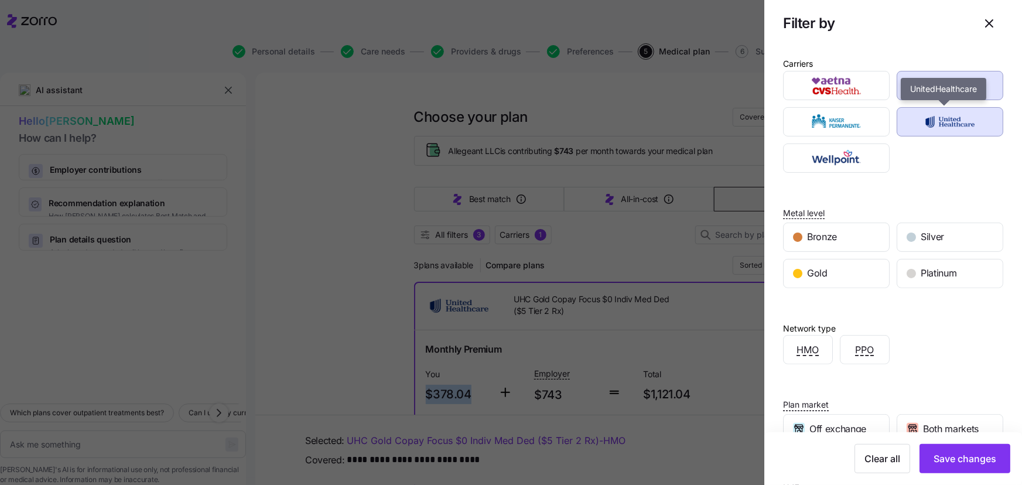
click at [957, 125] on img "button" at bounding box center [950, 121] width 86 height 23
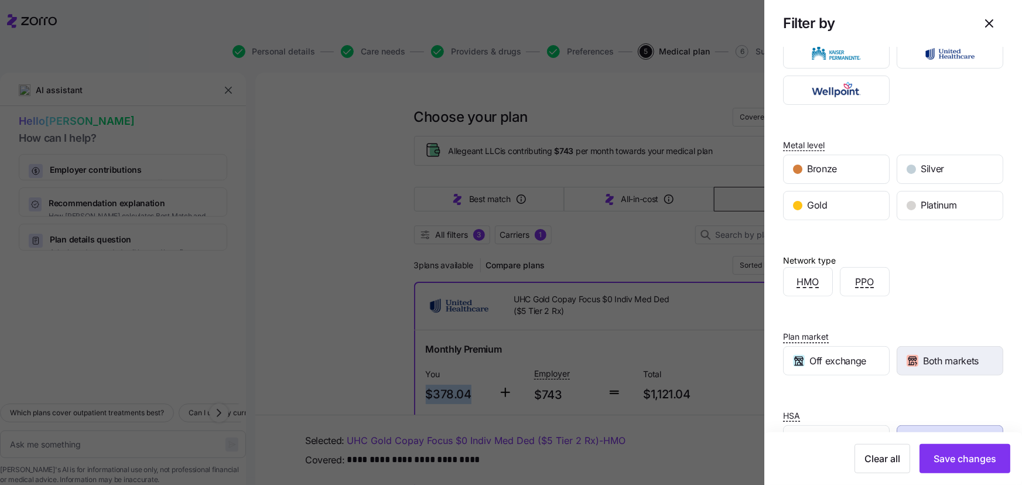
scroll to position [108, 0]
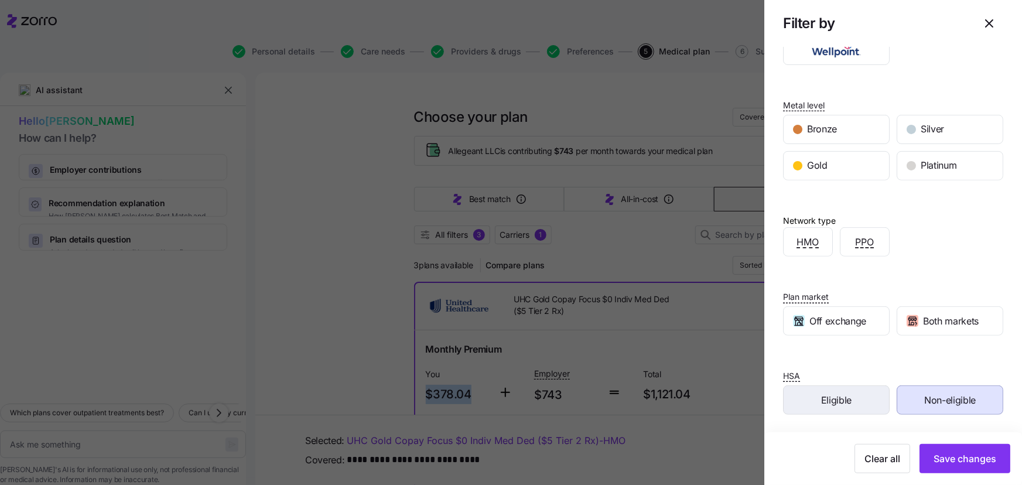
click at [837, 395] on span "Eligible" at bounding box center [836, 400] width 30 height 15
click at [933, 408] on div "Non-eligible" at bounding box center [949, 400] width 105 height 28
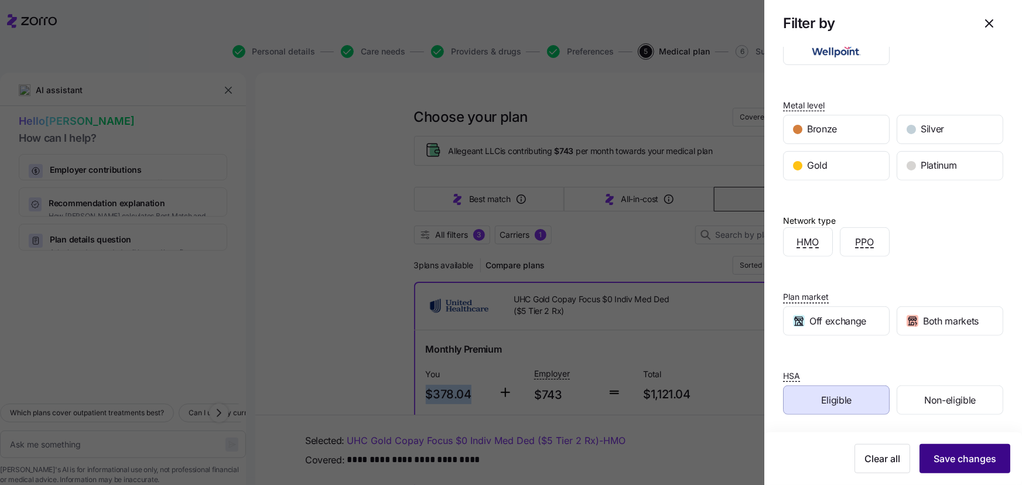
click at [959, 448] on button "Save changes" at bounding box center [964, 458] width 91 height 29
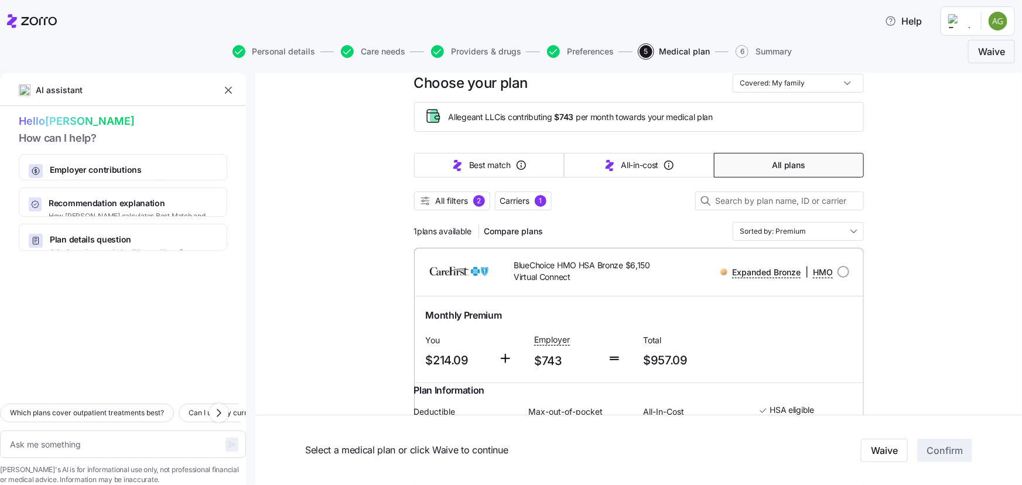
scroll to position [0, 0]
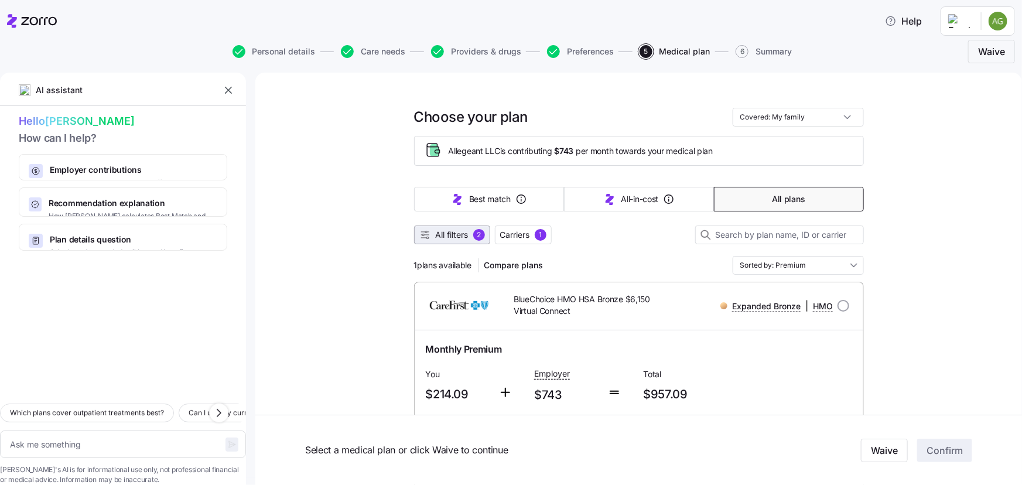
click at [457, 232] on span "All filters" at bounding box center [452, 235] width 33 height 12
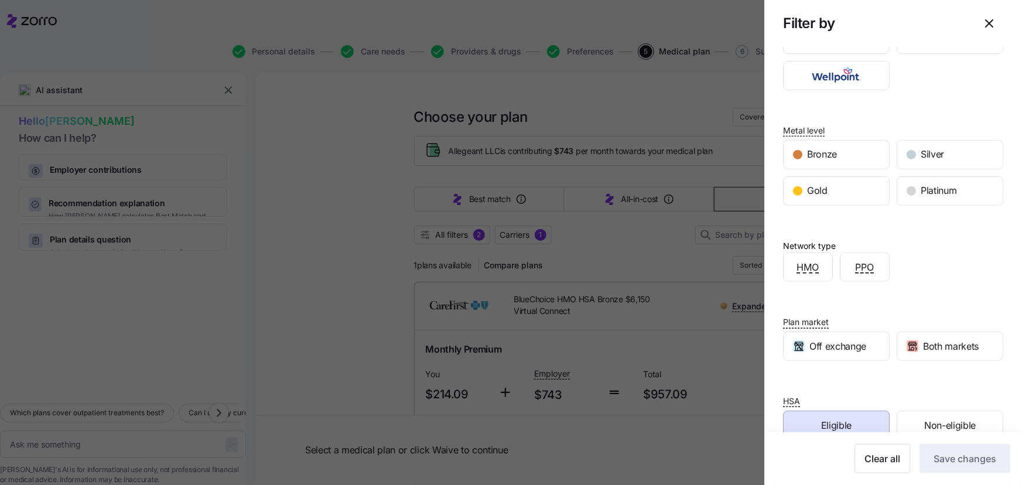
scroll to position [108, 0]
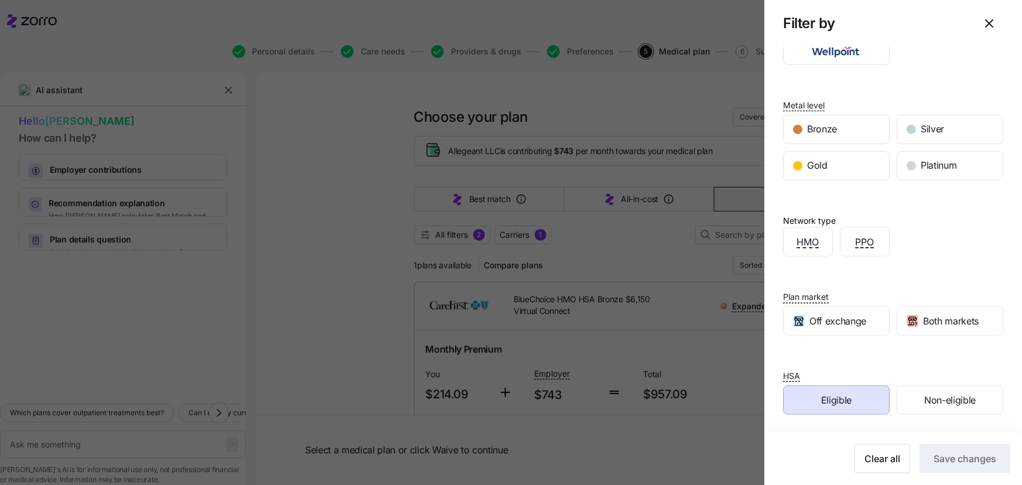
click at [845, 401] on span "Eligible" at bounding box center [836, 400] width 30 height 15
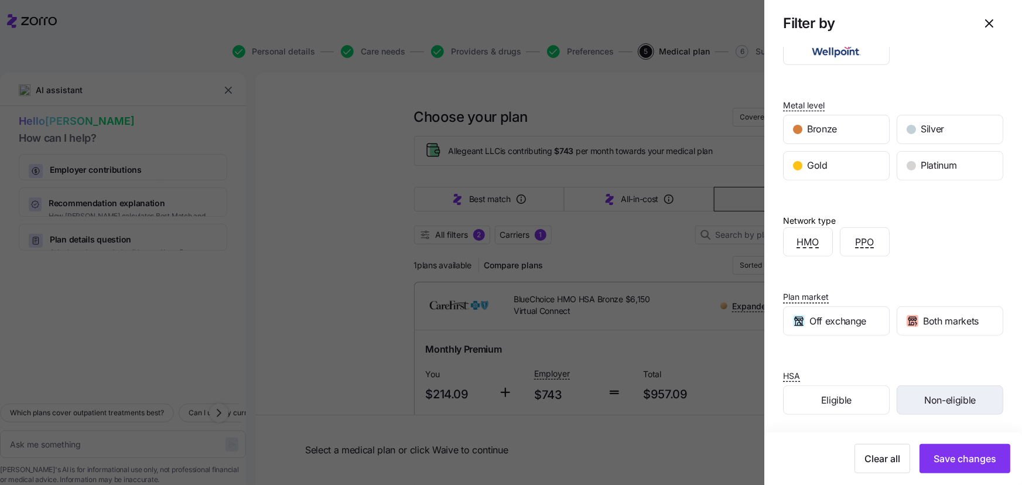
click at [945, 408] on div "Non-eligible" at bounding box center [949, 400] width 105 height 28
click at [972, 466] on button "Save changes" at bounding box center [964, 458] width 91 height 29
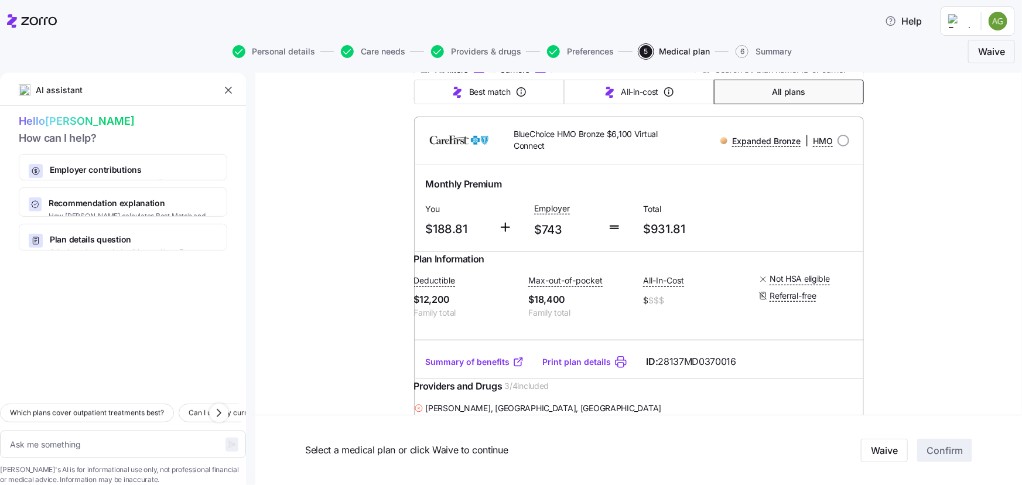
scroll to position [0, 0]
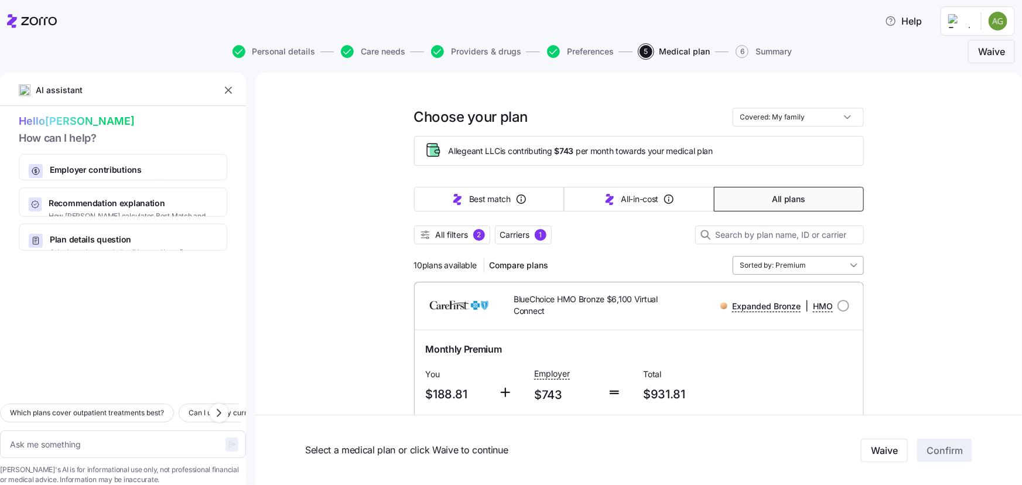
click at [801, 264] on input "Sorted by: Premium" at bounding box center [798, 265] width 131 height 19
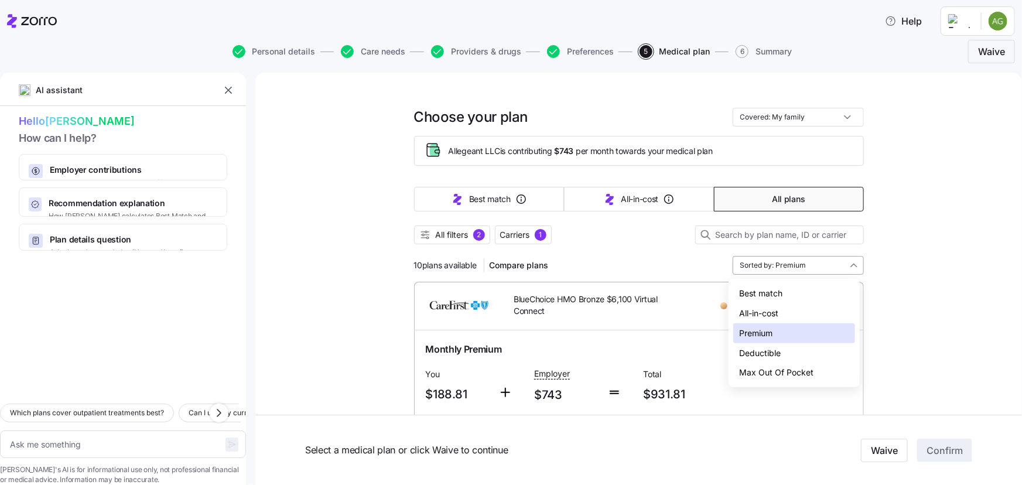
click at [801, 264] on input "Sorted by: Premium" at bounding box center [798, 265] width 131 height 19
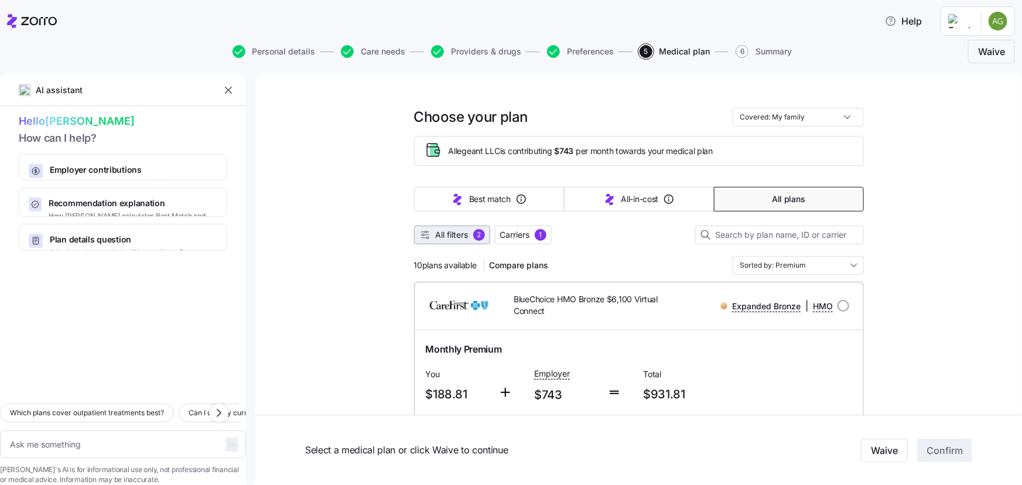
click at [464, 233] on span "All filters" at bounding box center [452, 235] width 33 height 12
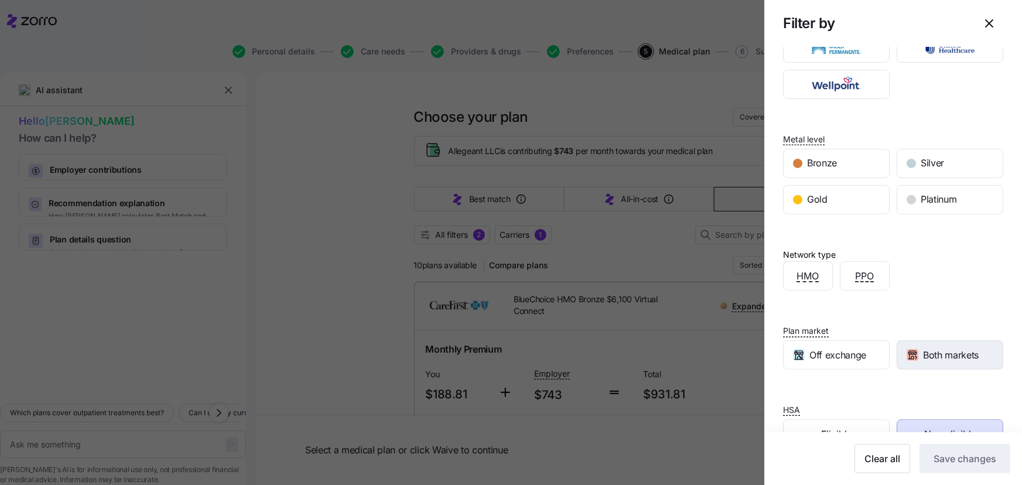
scroll to position [108, 0]
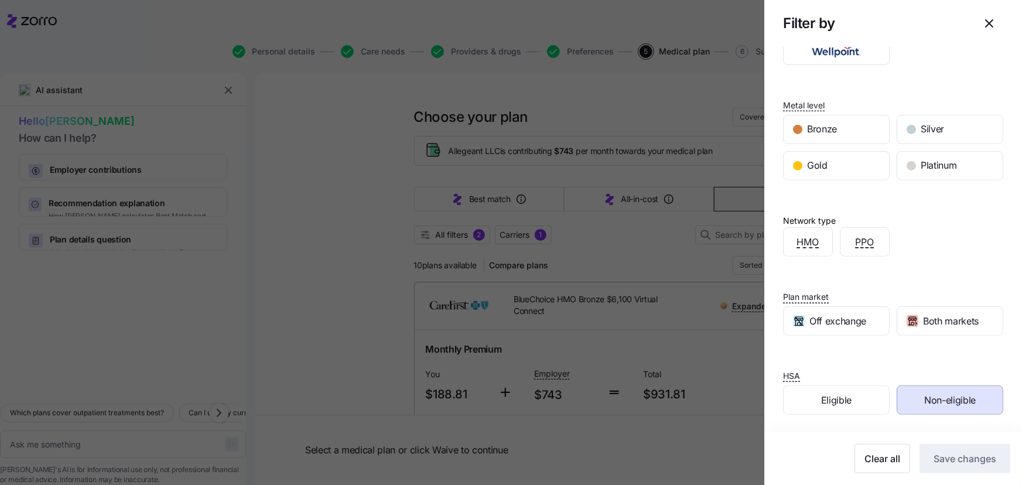
click at [943, 391] on div "Non-eligible" at bounding box center [949, 400] width 105 height 28
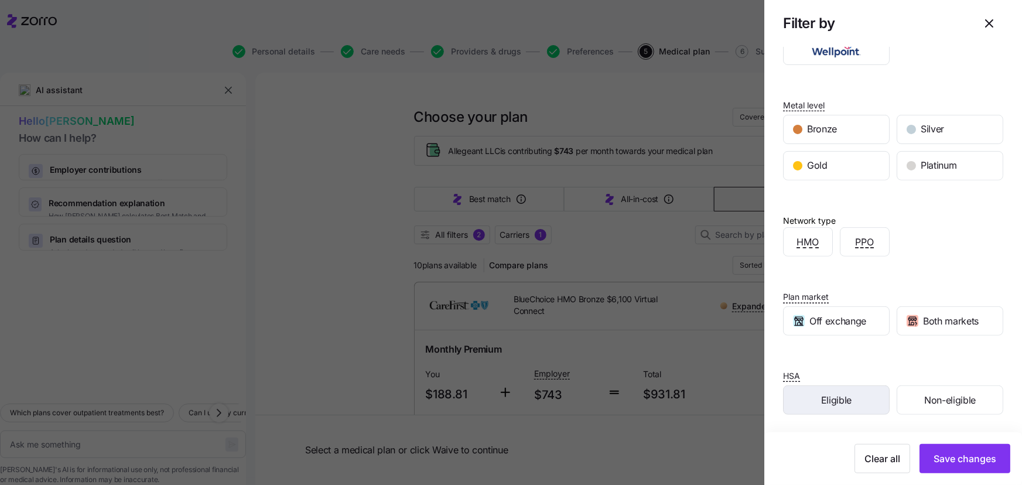
click at [849, 398] on div "Eligible" at bounding box center [836, 400] width 105 height 28
click at [959, 457] on span "Save changes" at bounding box center [964, 458] width 63 height 14
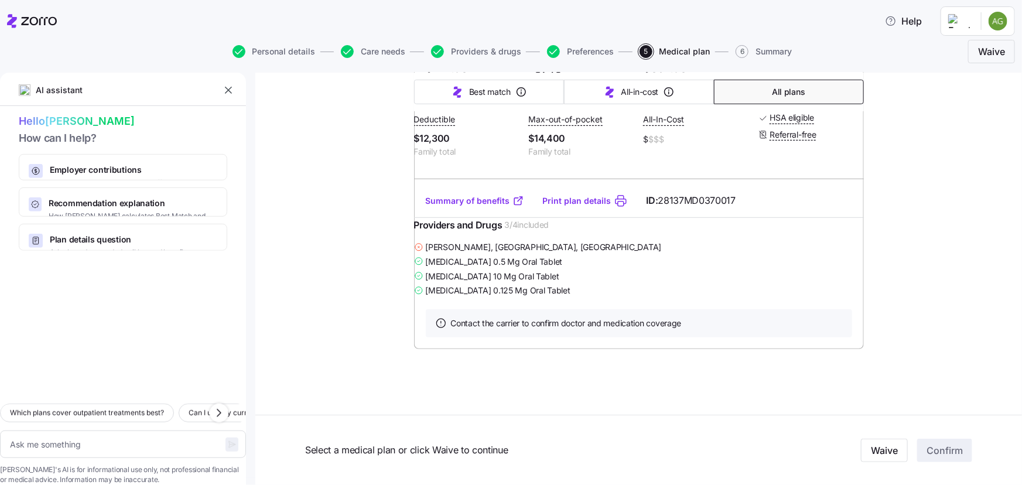
type textarea "x"
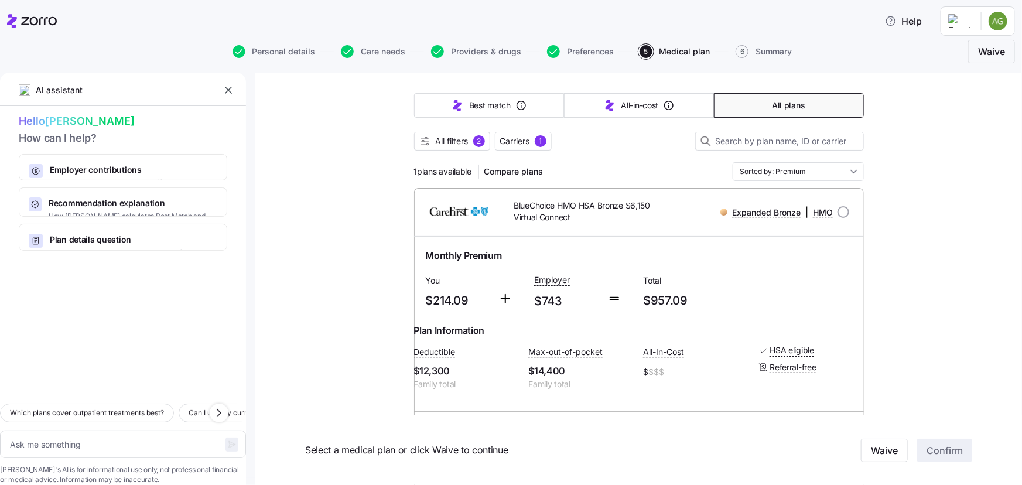
scroll to position [40, 0]
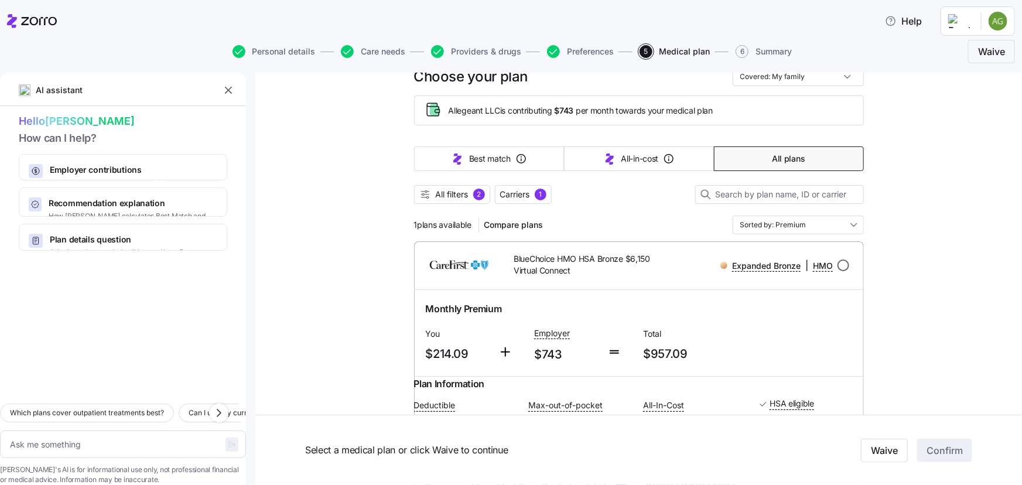
click at [840, 264] on input "radio" at bounding box center [843, 265] width 12 height 12
radio input "true"
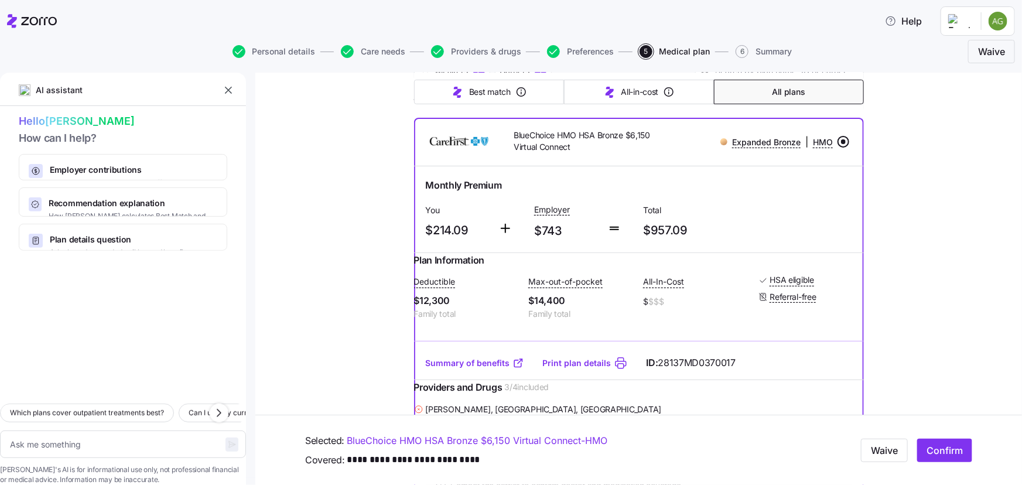
scroll to position [147, 0]
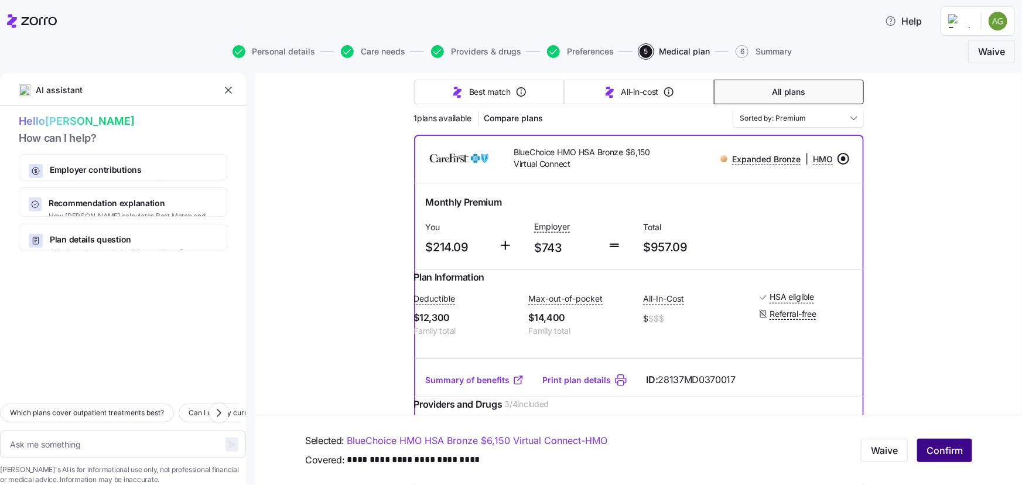
click at [938, 451] on span "Confirm" at bounding box center [944, 450] width 36 height 14
type textarea "x"
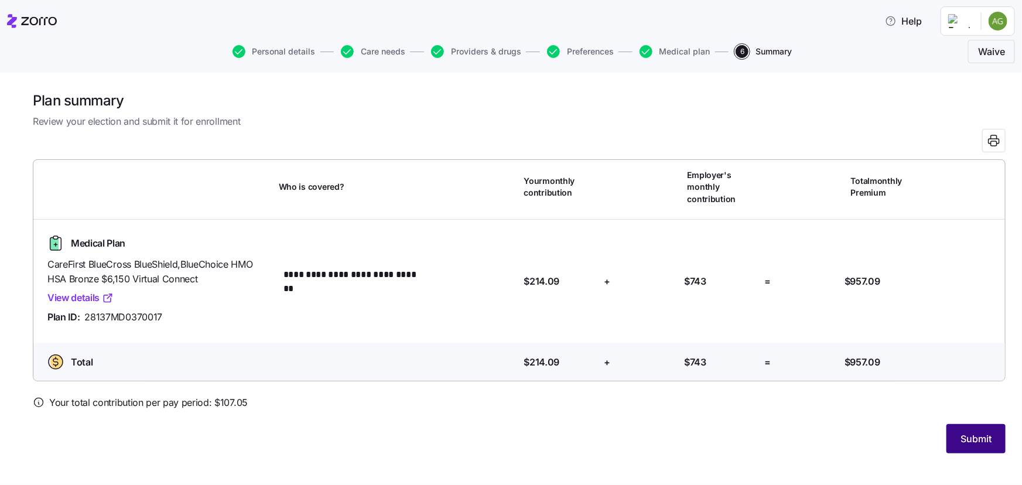
click at [978, 436] on span "Submit" at bounding box center [975, 439] width 31 height 14
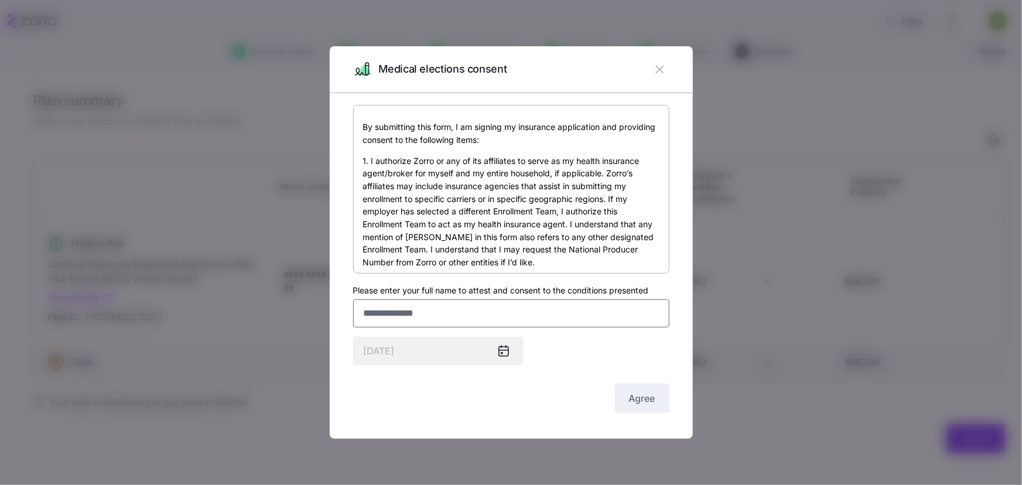
click at [442, 317] on input "Please enter your full name to attest and consent to the conditions presented" at bounding box center [511, 313] width 316 height 28
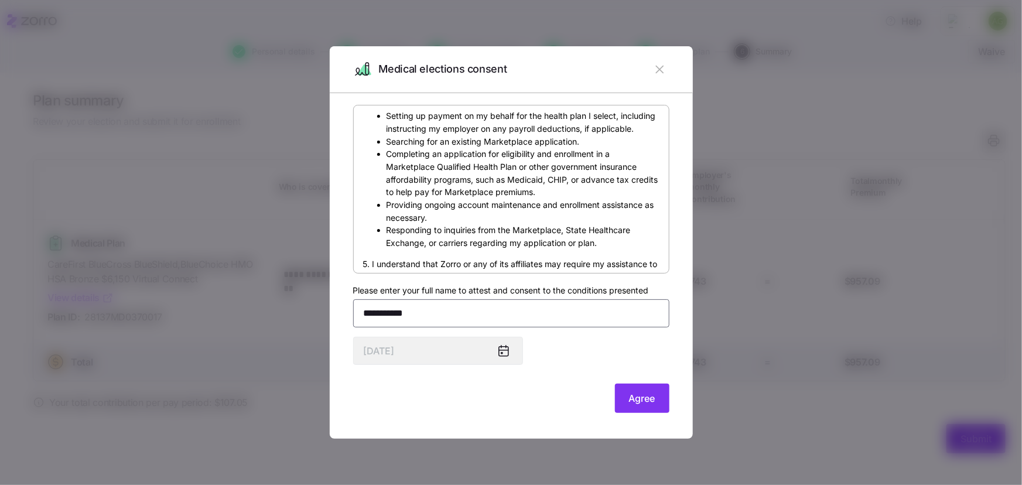
scroll to position [426, 0]
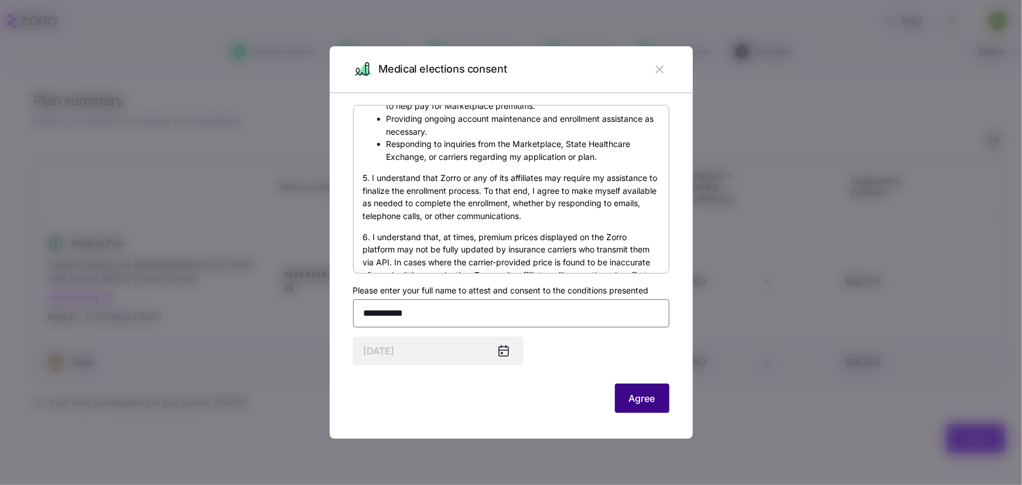
type input "**********"
click at [649, 395] on span "Agree" at bounding box center [642, 398] width 26 height 14
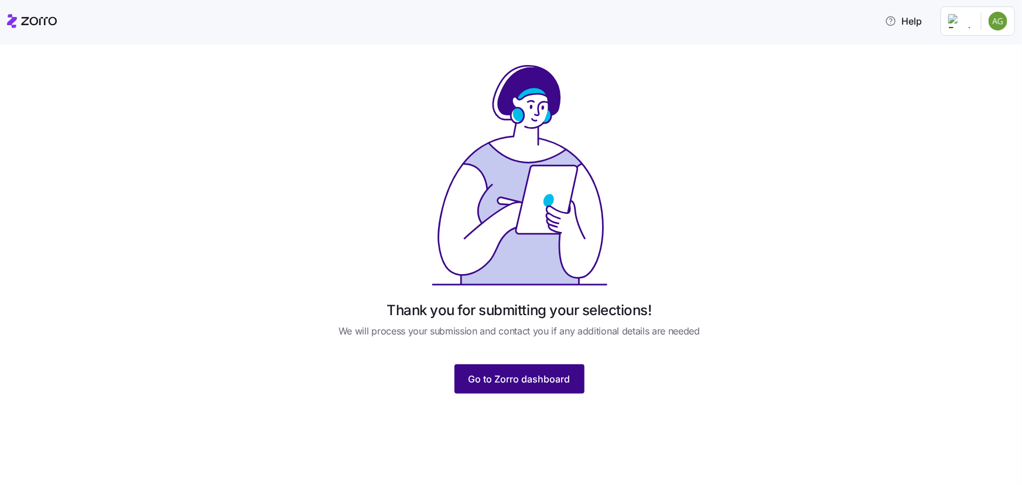
click at [556, 379] on span "Go to Zorro dashboard" at bounding box center [519, 379] width 102 height 14
